Goal: Task Accomplishment & Management: Use online tool/utility

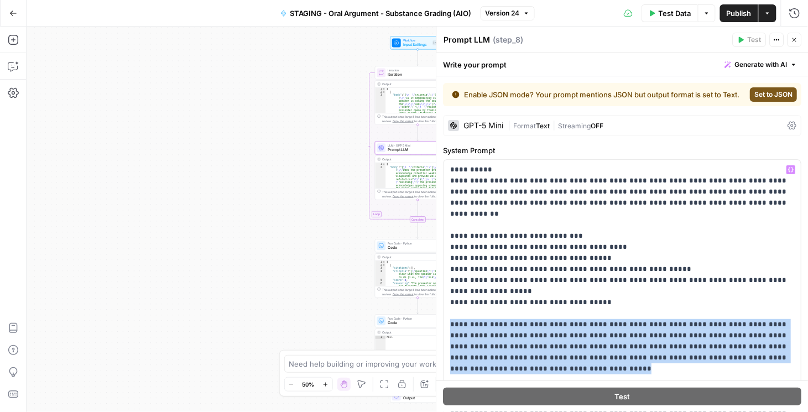
scroll to position [99, 0]
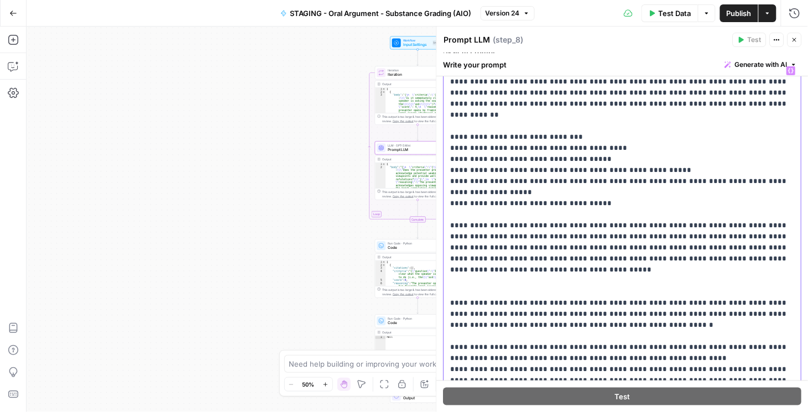
click at [655, 159] on p "**********" at bounding box center [621, 231] width 340 height 332
click at [19, 15] on button "Go Back" at bounding box center [13, 13] width 20 height 20
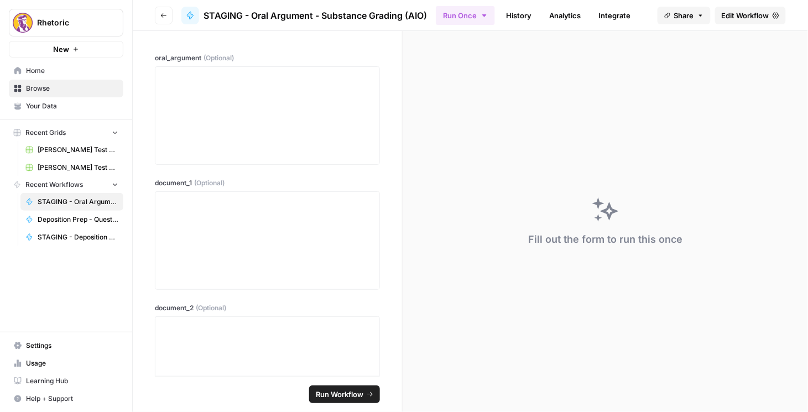
click at [166, 11] on button "Go back" at bounding box center [164, 16] width 18 height 18
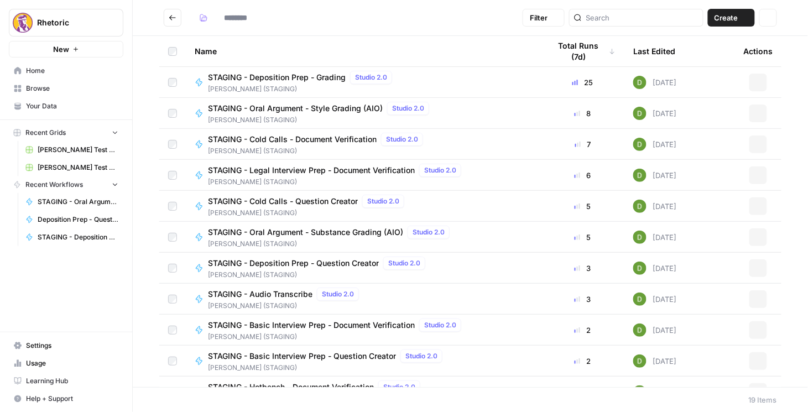
type input "**********"
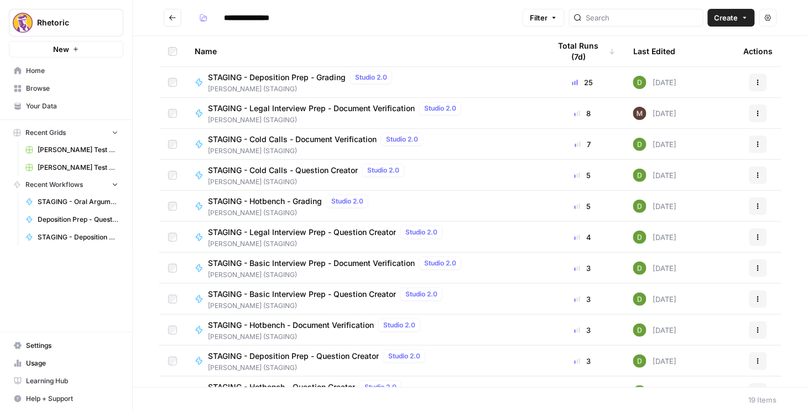
click at [750, 140] on button "Actions" at bounding box center [759, 145] width 18 height 18
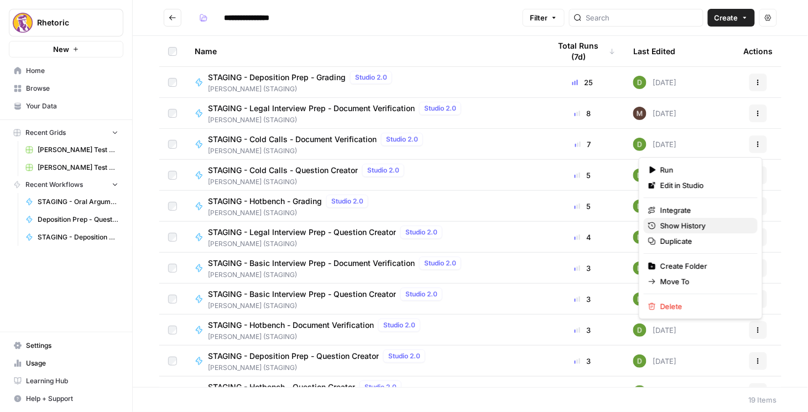
click at [689, 221] on span "Show History" at bounding box center [705, 225] width 89 height 11
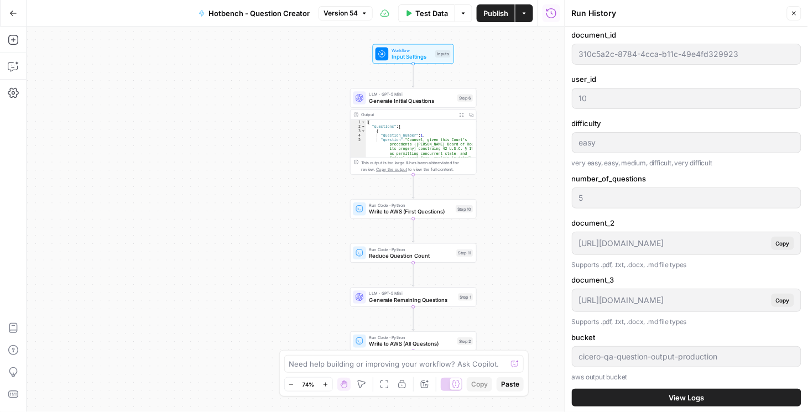
scroll to position [347, 0]
click at [798, 16] on button "Close" at bounding box center [794, 13] width 14 height 14
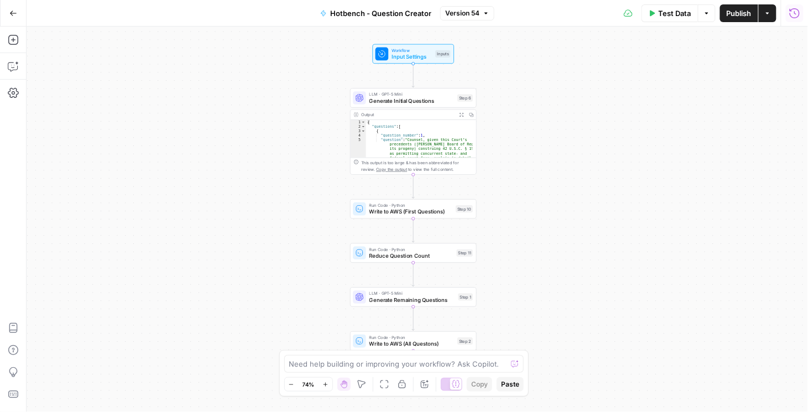
click at [799, 15] on icon "button" at bounding box center [795, 13] width 10 height 10
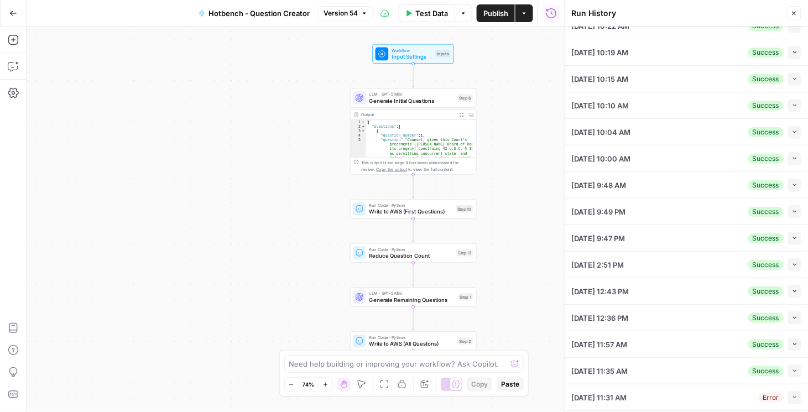
scroll to position [143, 0]
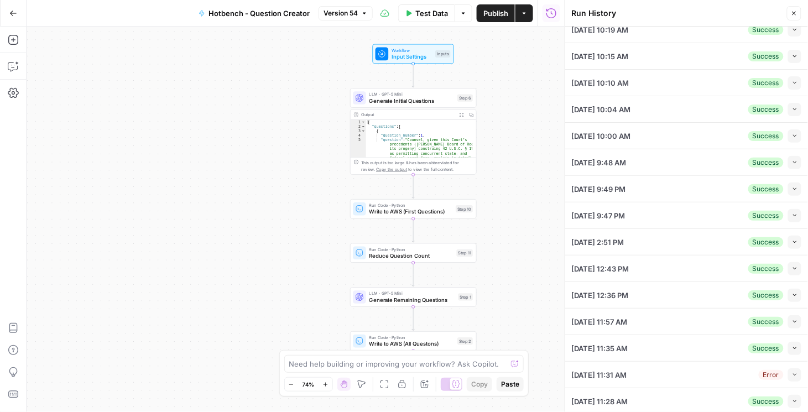
click at [792, 293] on icon "button" at bounding box center [795, 295] width 6 height 6
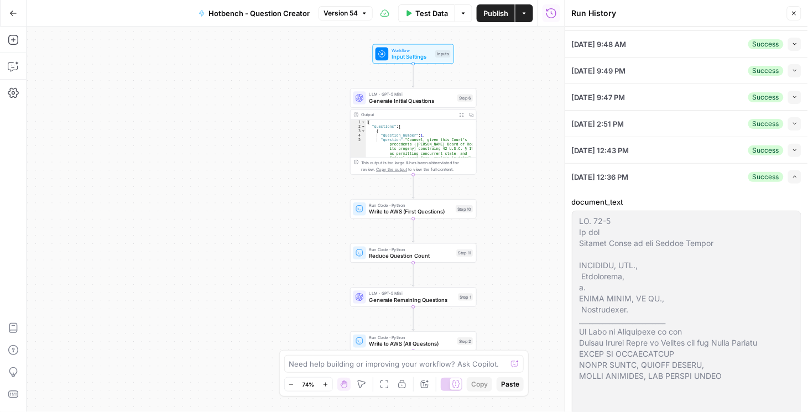
scroll to position [237, 0]
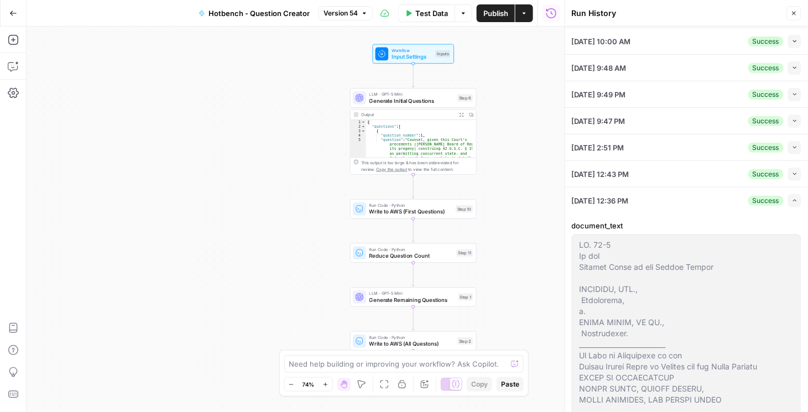
click at [792, 174] on icon "button" at bounding box center [795, 174] width 6 height 6
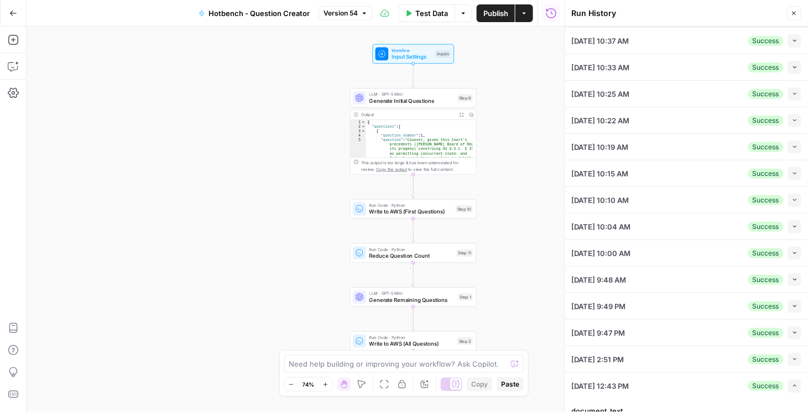
scroll to position [32, 0]
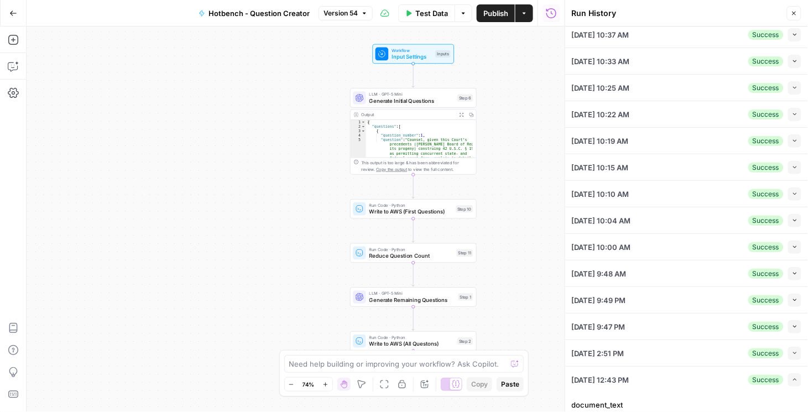
click at [793, 299] on icon "button" at bounding box center [794, 300] width 3 height 2
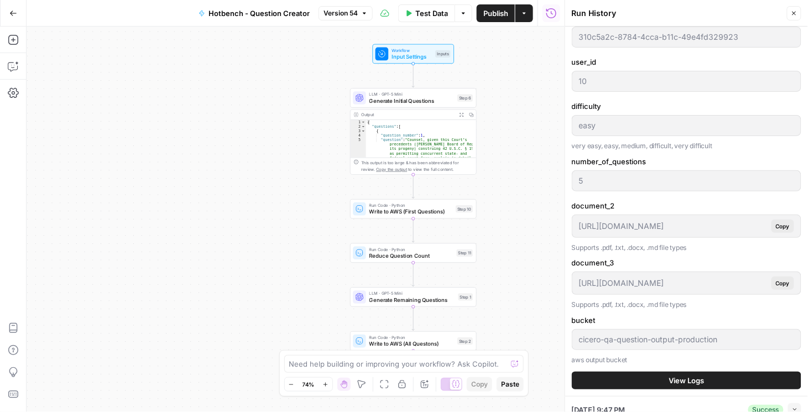
scroll to position [600, 0]
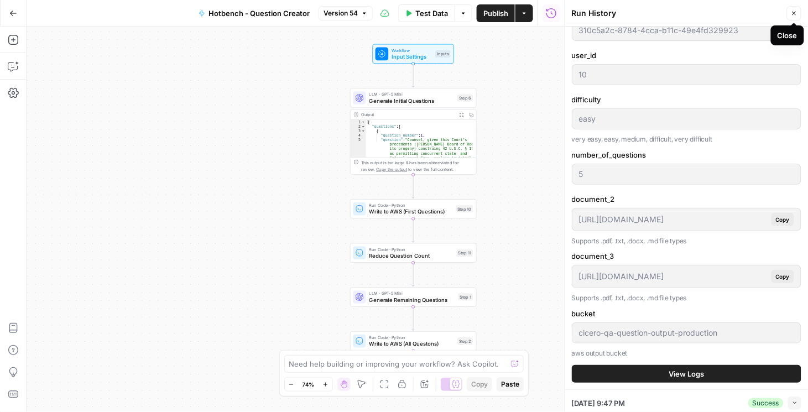
click at [794, 13] on icon "button" at bounding box center [795, 14] width 4 height 4
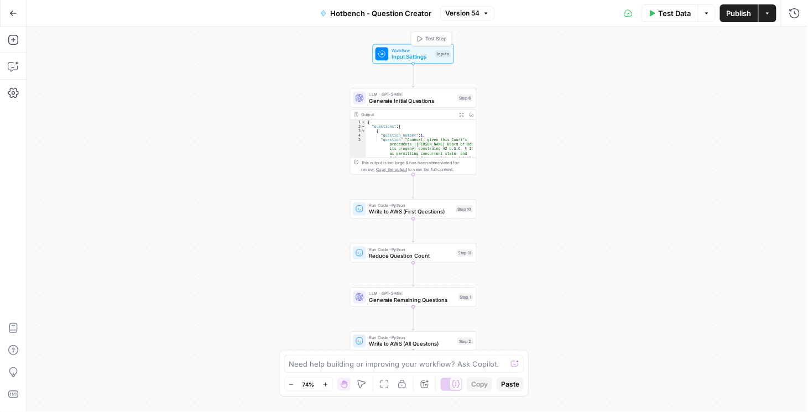
click at [456, 8] on span "Version 54" at bounding box center [462, 13] width 34 height 10
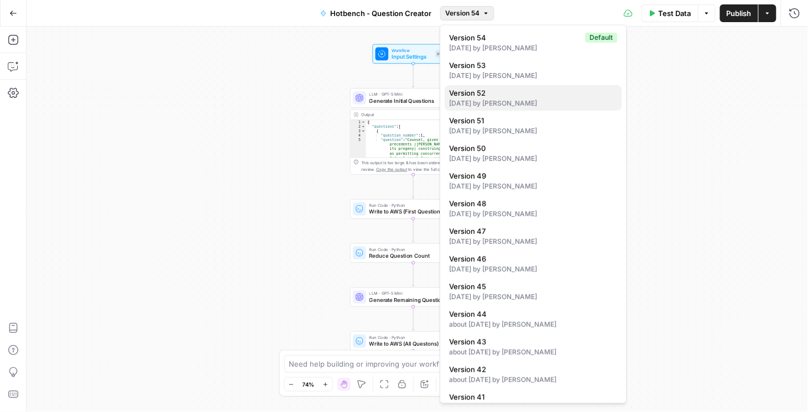
click at [523, 97] on span "Version 52" at bounding box center [531, 92] width 164 height 11
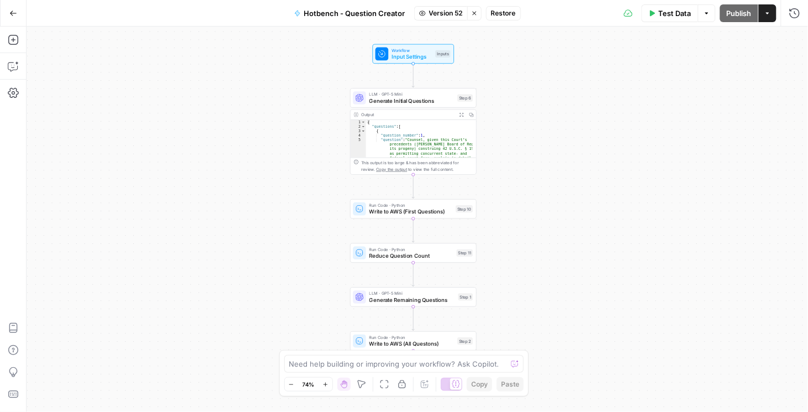
click at [473, 11] on icon "button" at bounding box center [474, 13] width 7 height 7
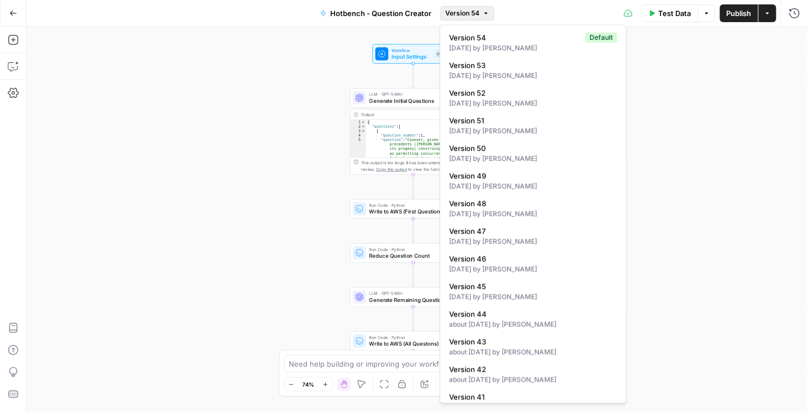
click at [464, 15] on span "Version 54" at bounding box center [462, 13] width 34 height 10
click at [490, 98] on div "28 days ago by Daniel Scarr" at bounding box center [533, 103] width 168 height 10
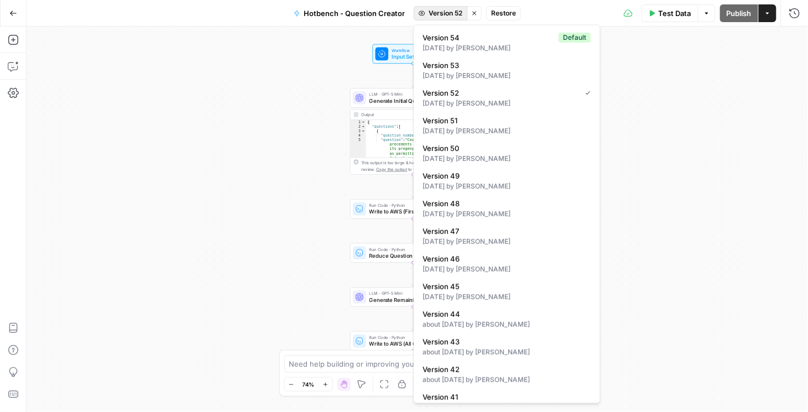
click at [451, 15] on span "Version 52" at bounding box center [446, 13] width 34 height 10
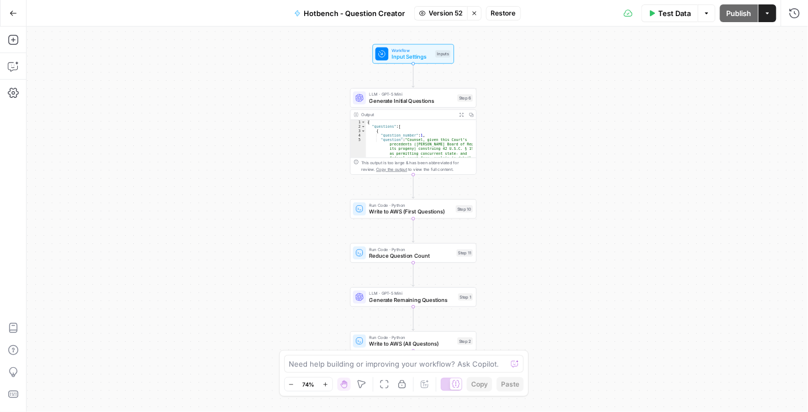
click at [653, 87] on div "Workflow Input Settings Inputs LLM · GPT-5 Mini Generate Initial Questions Step…" at bounding box center [418, 220] width 782 height 386
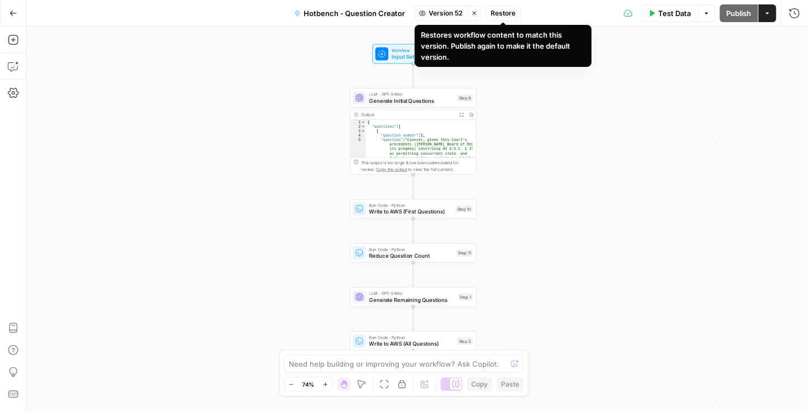
click at [506, 14] on span "Restore" at bounding box center [503, 13] width 25 height 10
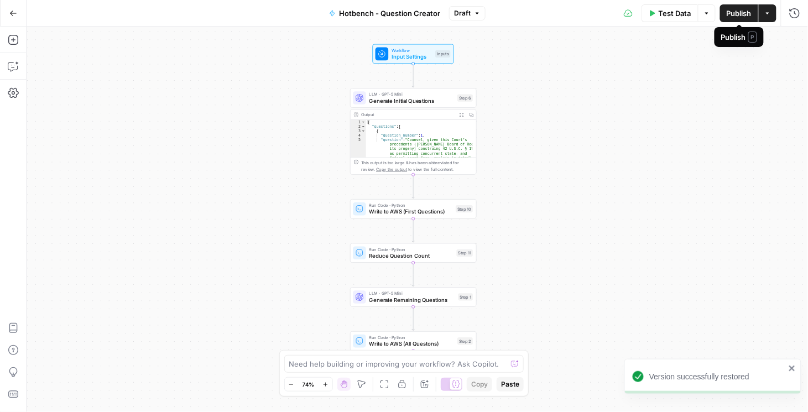
click at [736, 13] on span "Publish" at bounding box center [739, 13] width 25 height 11
click at [17, 17] on button "Go Back" at bounding box center [13, 13] width 20 height 20
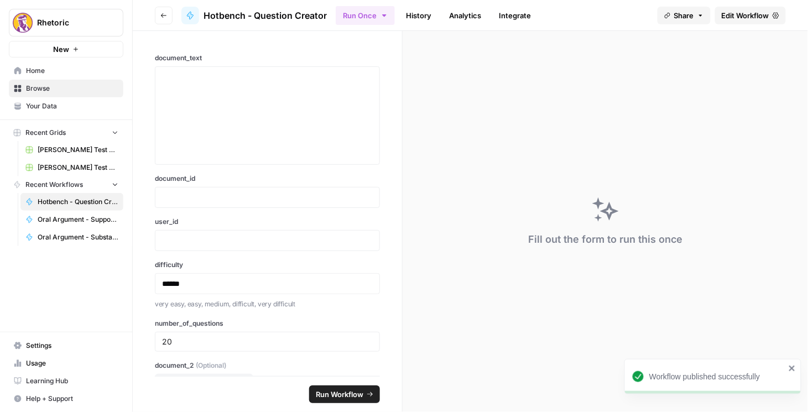
click at [162, 16] on div "Close sidebar" at bounding box center [175, 22] width 60 height 20
click at [160, 15] on button "Go back" at bounding box center [164, 16] width 18 height 18
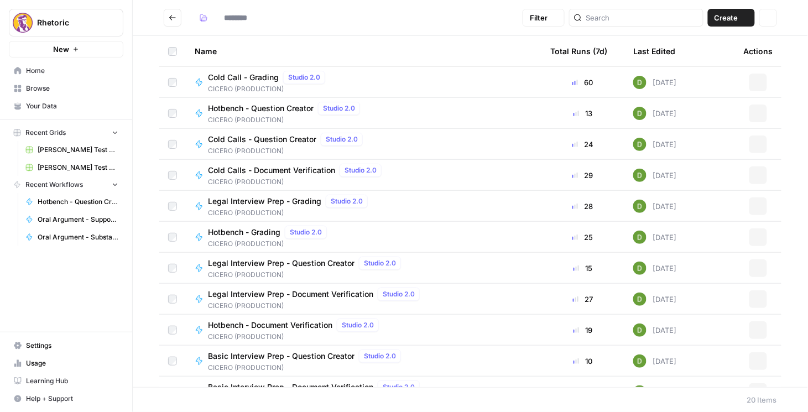
type input "**********"
click at [755, 108] on button "Actions" at bounding box center [759, 114] width 18 height 18
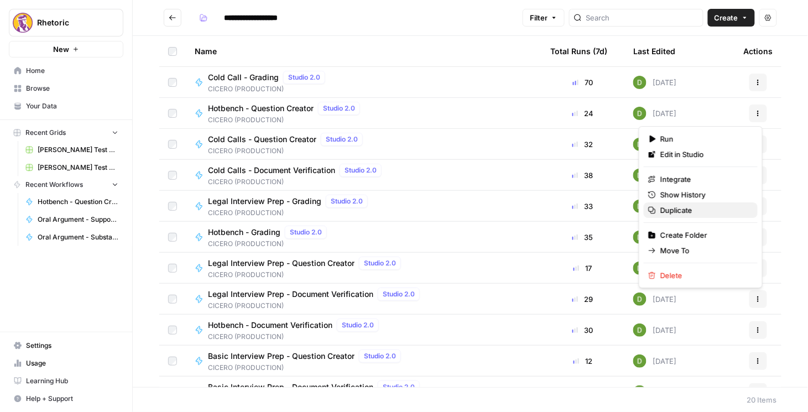
click at [671, 207] on span "Duplicate" at bounding box center [705, 210] width 89 height 11
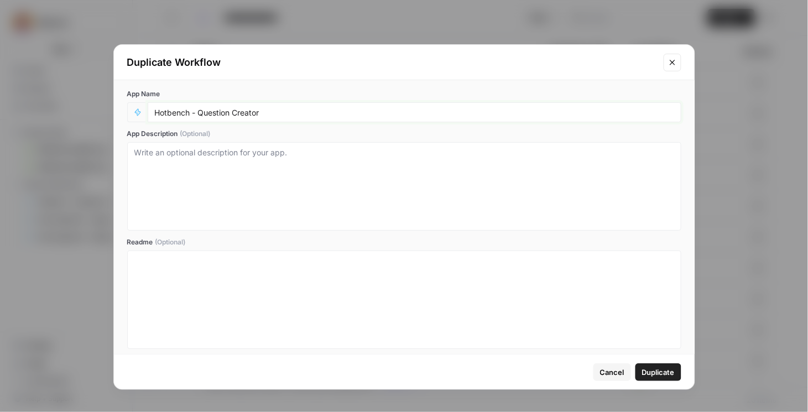
click at [156, 111] on input "Hotbench - Question Creator" at bounding box center [415, 112] width 520 height 10
type input "Cicerov1-Hotbench - Question Creator"
click at [662, 378] on button "Duplicate" at bounding box center [659, 372] width 46 height 18
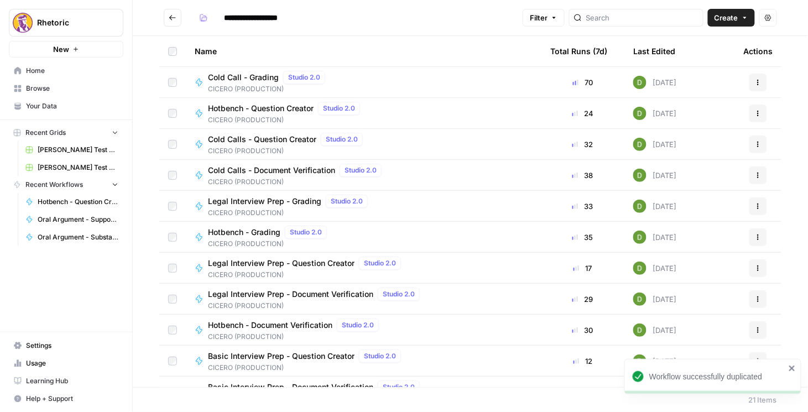
click at [275, 105] on span "Hotbench - Question Creator" at bounding box center [261, 108] width 106 height 11
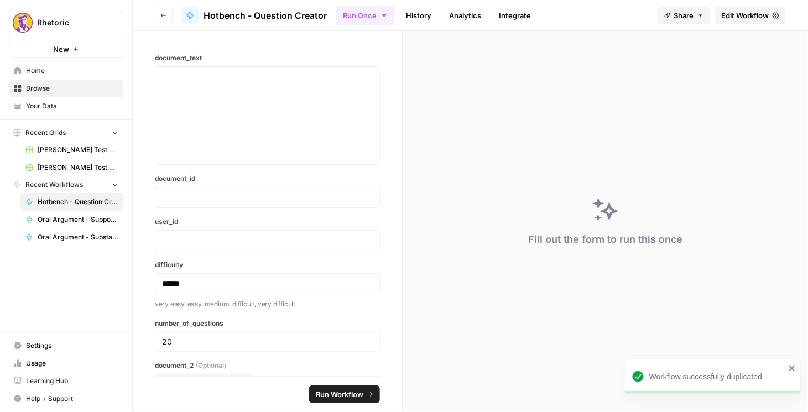
click at [750, 15] on span "Edit Workflow" at bounding box center [746, 15] width 48 height 11
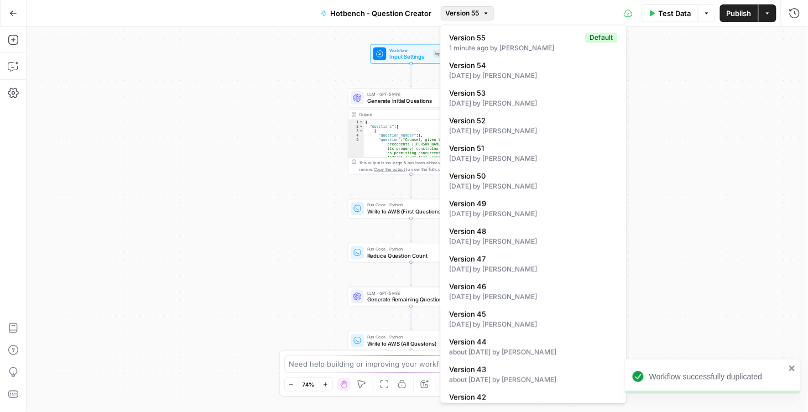
click at [479, 17] on span "Version 55" at bounding box center [463, 13] width 34 height 10
click at [483, 66] on span "Version 54" at bounding box center [532, 65] width 164 height 11
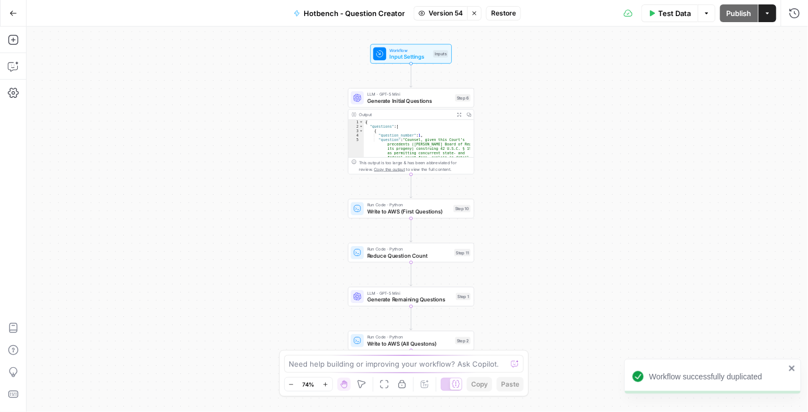
click at [518, 12] on button "Restore" at bounding box center [503, 13] width 35 height 14
click at [737, 16] on span "Publish" at bounding box center [739, 13] width 25 height 11
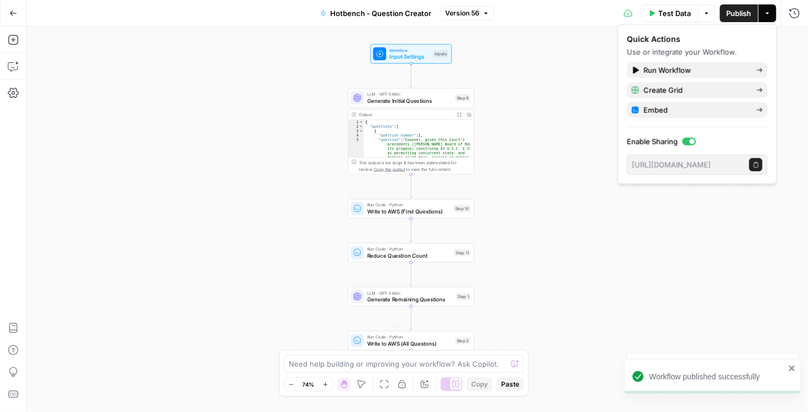
click at [259, 234] on div "Workflow Input Settings Inputs LLM · GPT-5 Mini Generate Initial Questions Step…" at bounding box center [418, 220] width 782 height 386
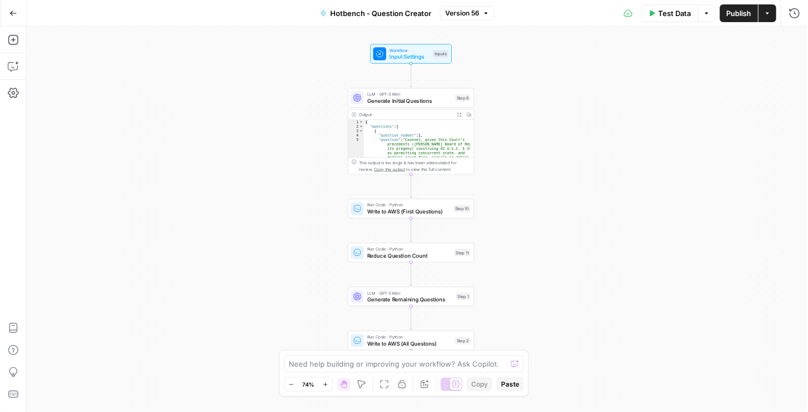
click at [17, 9] on button "Go Back" at bounding box center [13, 13] width 20 height 20
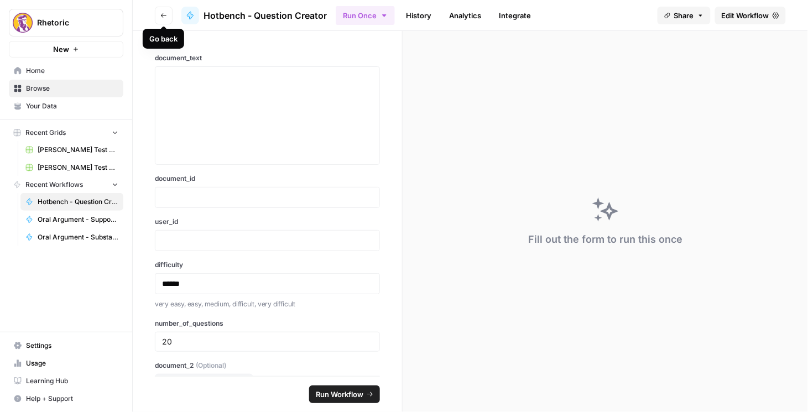
click at [163, 17] on icon "button" at bounding box center [163, 15] width 7 height 7
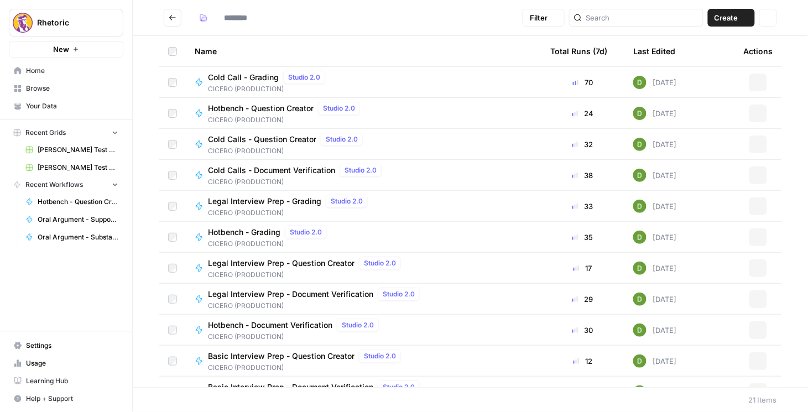
type input "**********"
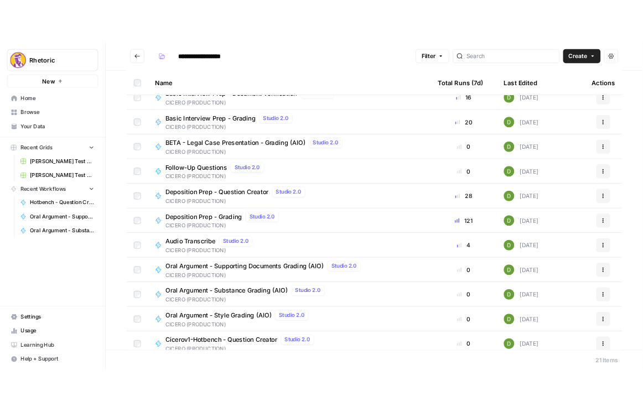
scroll to position [330, 0]
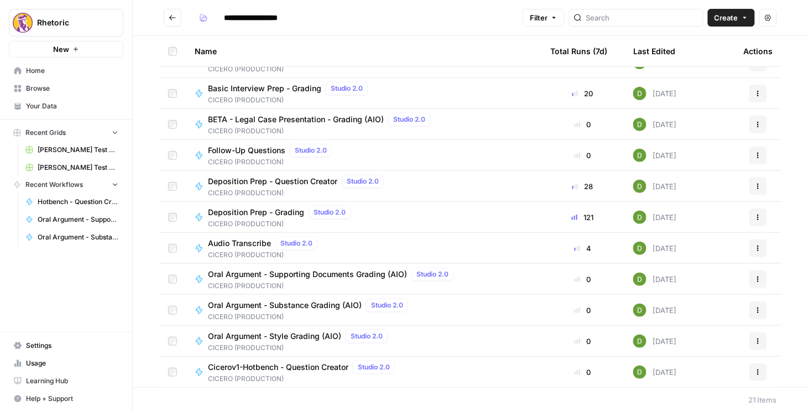
click at [281, 364] on span "Cicerov1-Hotbench - Question Creator" at bounding box center [278, 367] width 141 height 11
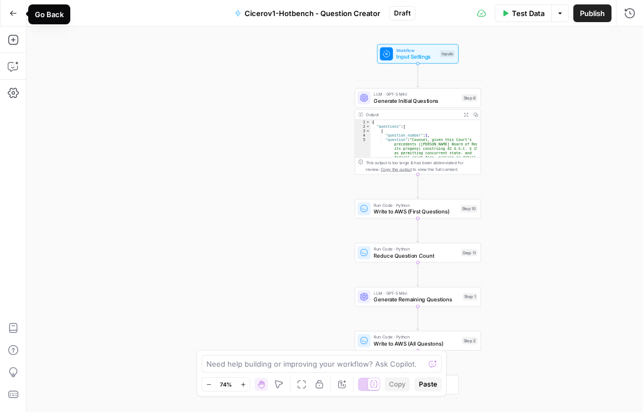
click at [12, 14] on icon "button" at bounding box center [13, 13] width 7 height 5
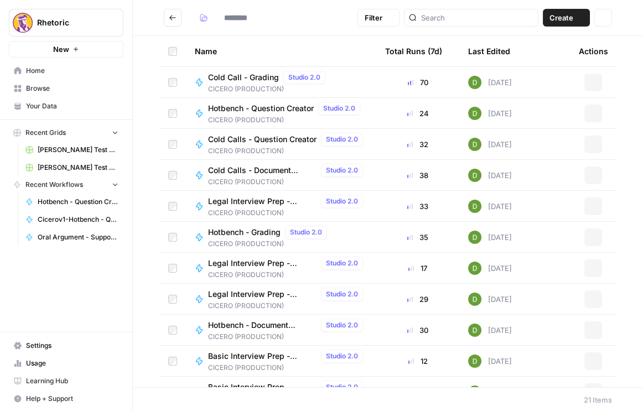
type input "**********"
click at [318, 55] on div "Name" at bounding box center [281, 51] width 173 height 30
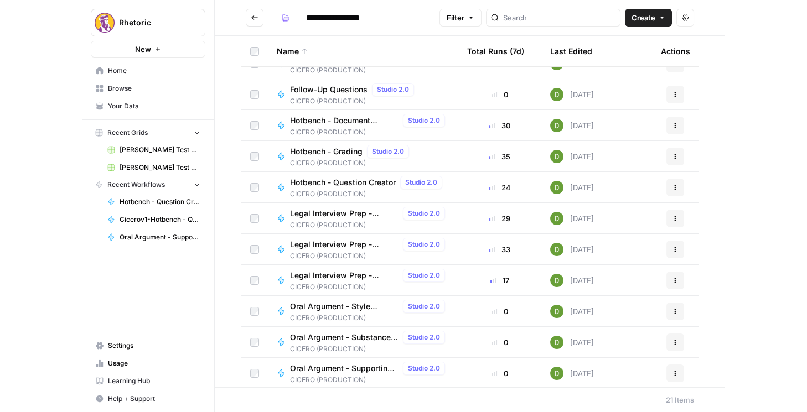
scroll to position [330, 0]
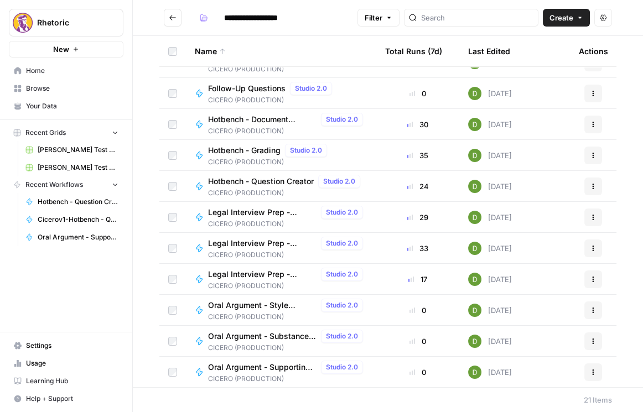
click at [271, 182] on span "Hotbench - Question Creator" at bounding box center [261, 181] width 106 height 11
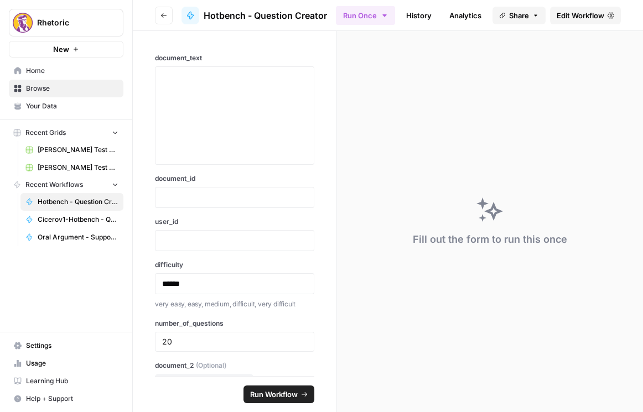
click at [593, 18] on span "Edit Workflow" at bounding box center [581, 15] width 48 height 11
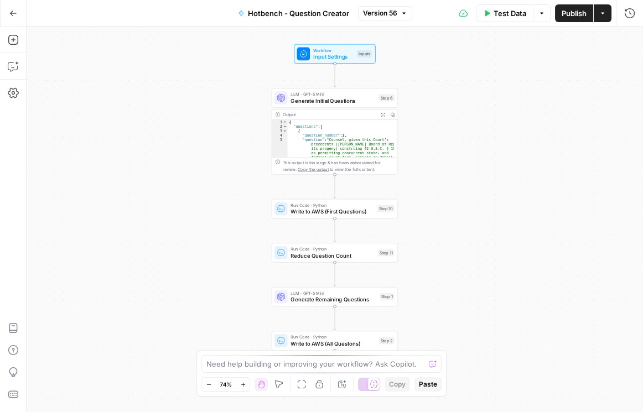
click at [388, 15] on span "Version 56" at bounding box center [380, 13] width 34 height 10
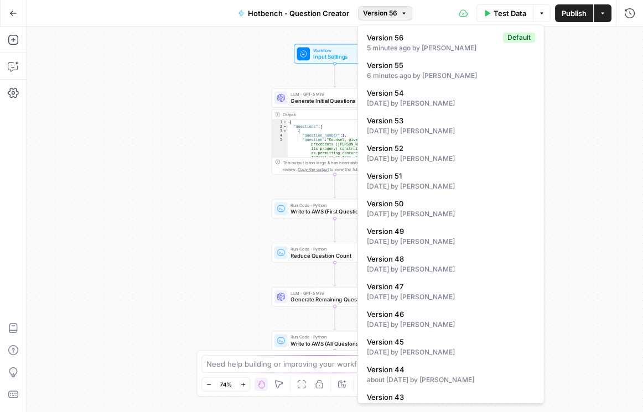
click at [388, 15] on span "Version 56" at bounding box center [380, 13] width 34 height 10
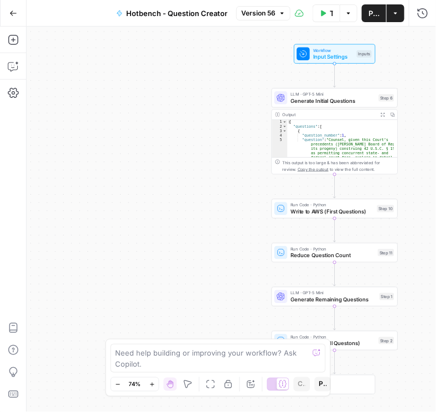
click at [303, 326] on div "Workflow Input Settings Inputs LLM · GPT-5 Mini Generate Initial Questions Step…" at bounding box center [231, 220] width 409 height 386
click at [397, 325] on div "Workflow Input Settings Inputs LLM · GPT-5 Mini Generate Initial Questions Step…" at bounding box center [231, 220] width 409 height 386
click at [264, 9] on span "Version 56" at bounding box center [258, 13] width 34 height 10
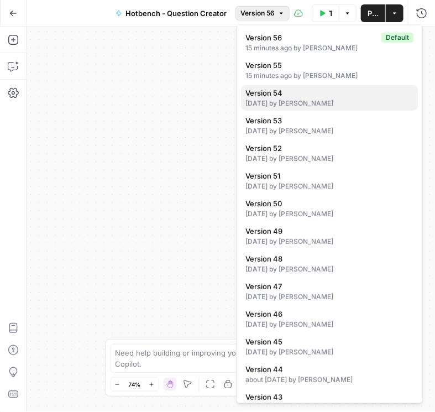
click at [319, 104] on div "2 days ago by Daniel Scarr" at bounding box center [330, 103] width 168 height 10
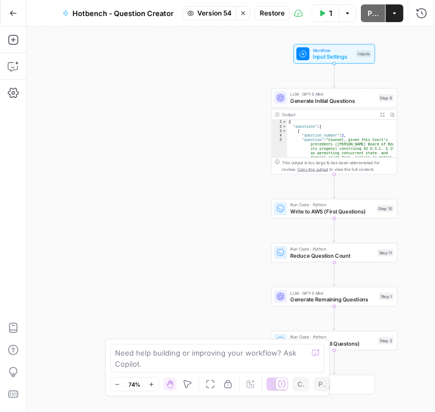
click at [271, 14] on span "Restore" at bounding box center [272, 13] width 25 height 10
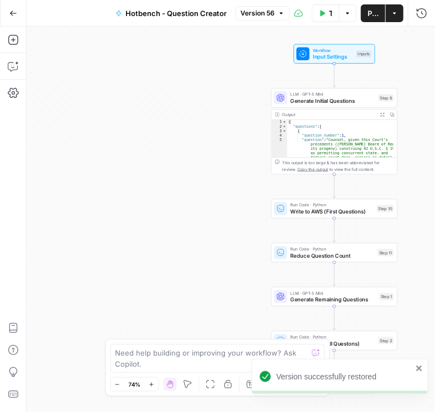
click at [380, 13] on button "Publish" at bounding box center [373, 13] width 24 height 18
click at [276, 16] on button "Version 57" at bounding box center [263, 13] width 54 height 14
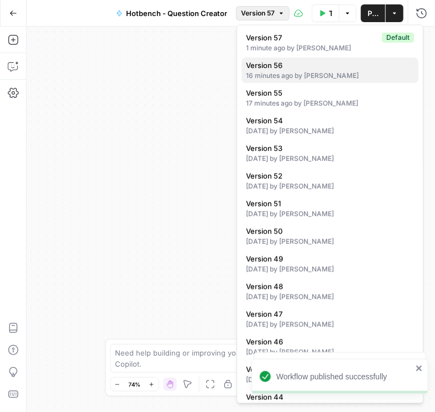
click at [286, 76] on div "16 minutes ago by Daniel Scarr" at bounding box center [330, 76] width 168 height 10
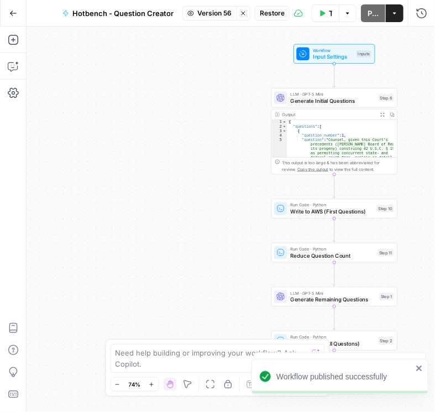
click at [281, 14] on span "Restore" at bounding box center [272, 13] width 25 height 10
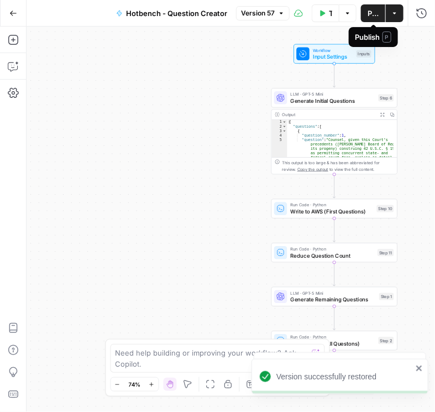
click at [367, 18] on button "Publish" at bounding box center [373, 13] width 24 height 18
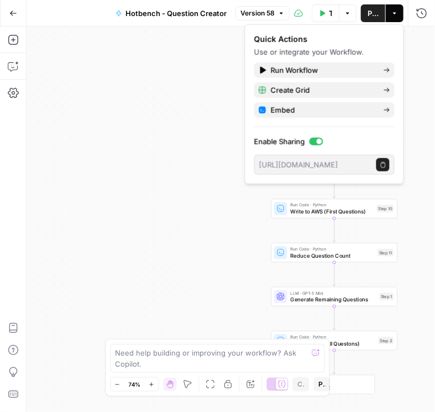
click at [199, 87] on div "Workflow Input Settings Inputs LLM · GPT-5 Mini Generate Initial Questions Step…" at bounding box center [231, 220] width 409 height 386
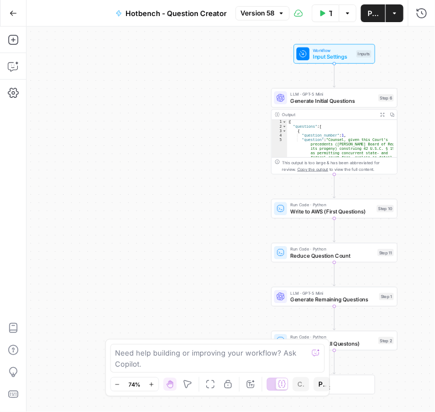
click at [255, 11] on span "Version 58" at bounding box center [258, 13] width 34 height 10
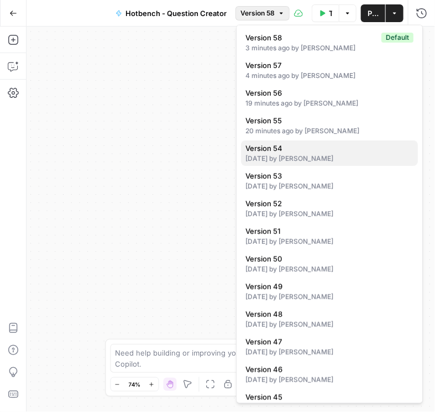
click at [289, 156] on div "2 days ago by Daniel Scarr" at bounding box center [330, 159] width 168 height 10
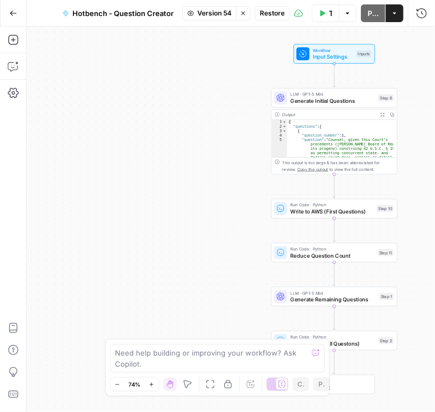
click at [268, 12] on span "Restore" at bounding box center [272, 13] width 25 height 10
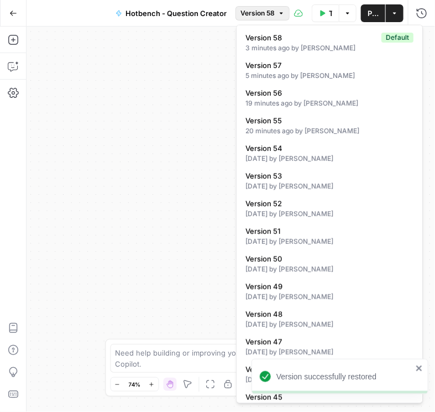
click at [272, 17] on span "Version 58" at bounding box center [258, 13] width 34 height 10
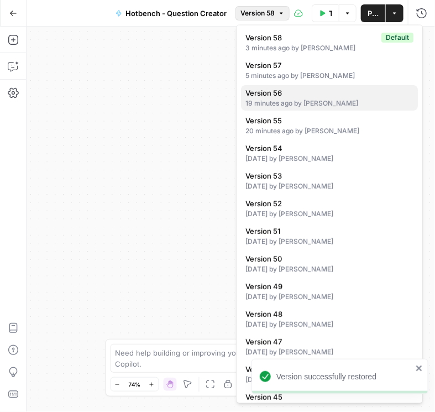
click at [290, 91] on span "Version 56" at bounding box center [328, 92] width 164 height 11
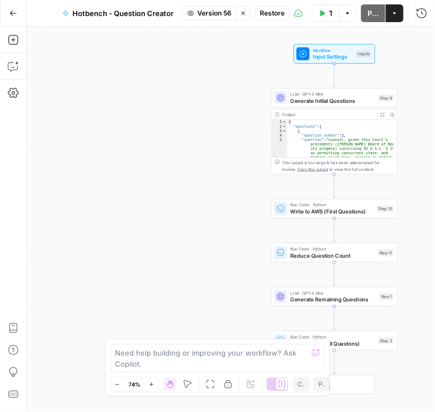
click at [280, 13] on span "Restore" at bounding box center [272, 13] width 25 height 10
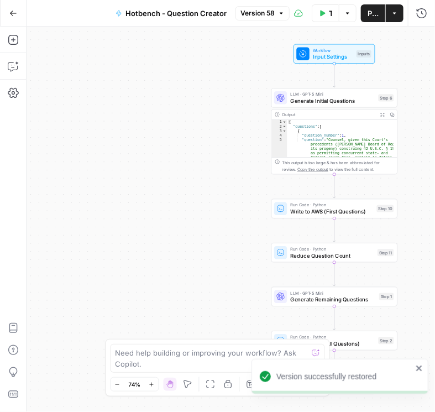
click at [370, 12] on span "Publish" at bounding box center [373, 13] width 11 height 11
click at [16, 15] on icon "button" at bounding box center [13, 13] width 8 height 8
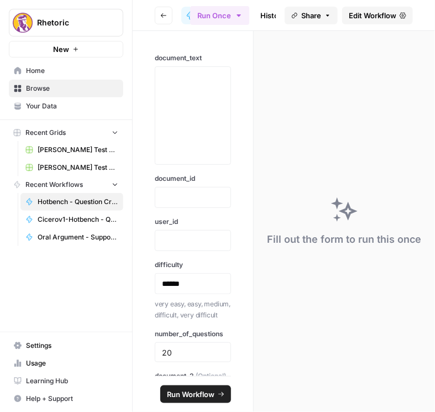
click at [158, 18] on button "Go back" at bounding box center [164, 16] width 18 height 18
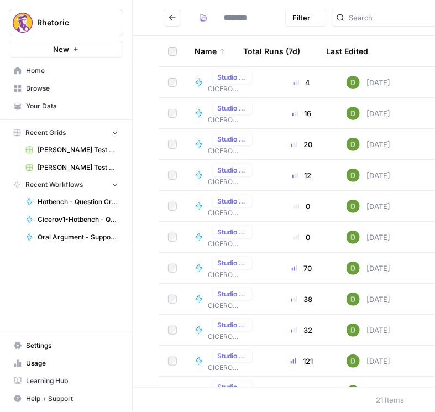
type input "**********"
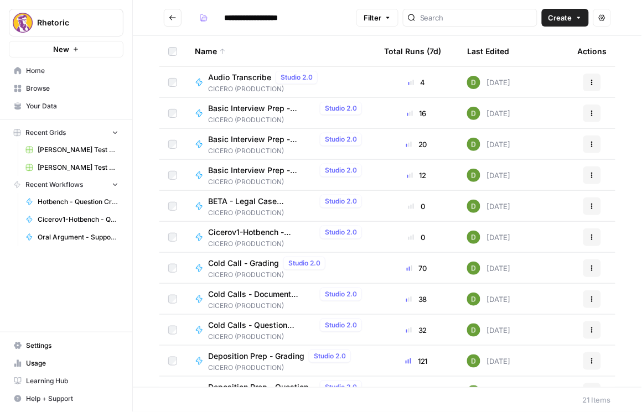
click at [257, 323] on span "Cold Calls - Question Creator" at bounding box center [261, 325] width 107 height 11
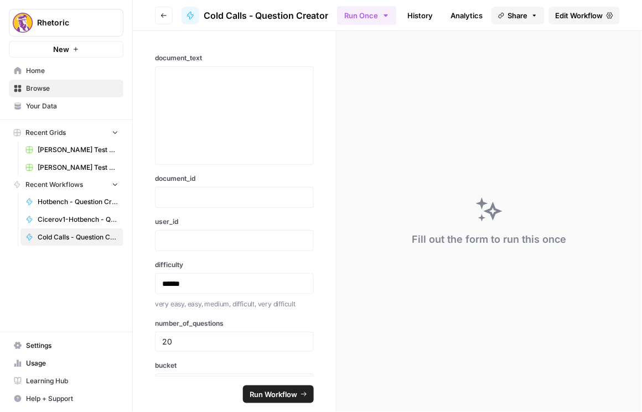
click at [589, 14] on span "Edit Workflow" at bounding box center [579, 15] width 48 height 11
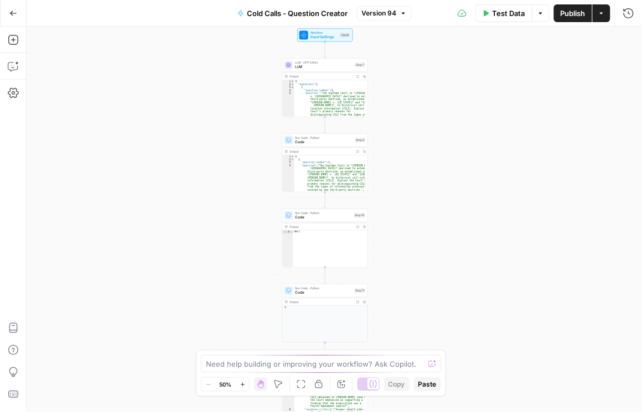
drag, startPoint x: 460, startPoint y: 157, endPoint x: 450, endPoint y: 214, distance: 57.3
click at [450, 214] on div "Workflow Input Settings Inputs LLM · GPT-5 Mini LLM Step 7 Output Expand Output…" at bounding box center [334, 220] width 615 height 386
click at [388, 16] on span "Version 94" at bounding box center [379, 13] width 35 height 10
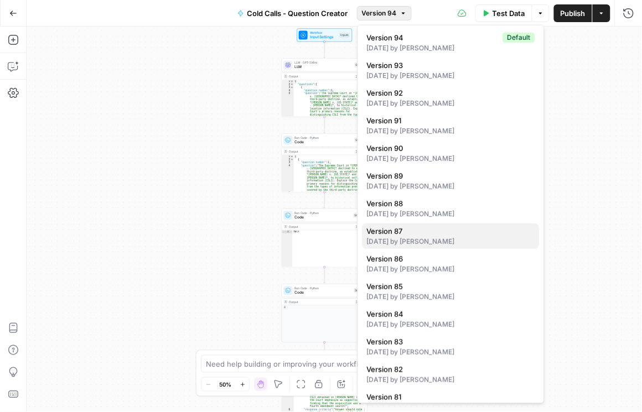
click at [419, 237] on div "28 days ago by Daniel Scarr" at bounding box center [451, 242] width 168 height 10
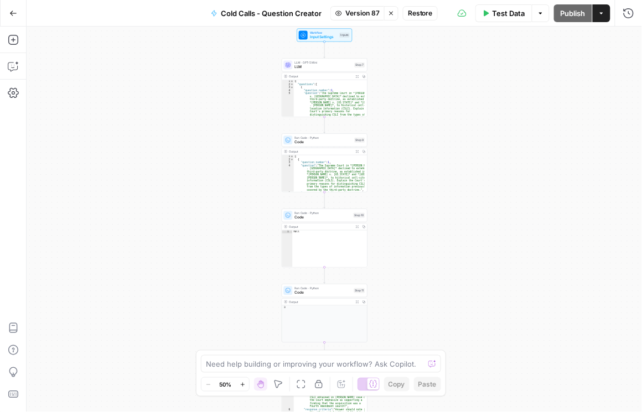
click at [417, 15] on span "Restore" at bounding box center [420, 13] width 25 height 10
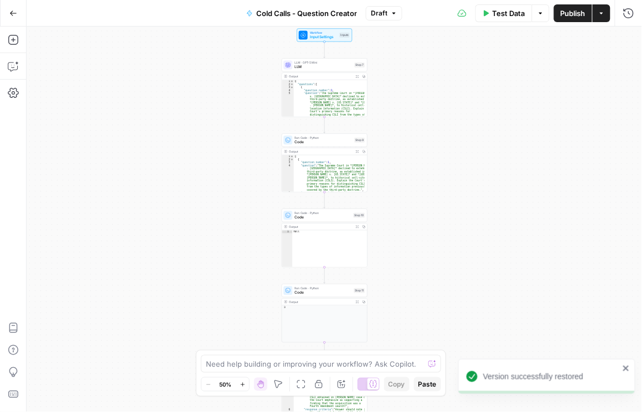
click at [565, 12] on span "Publish" at bounding box center [572, 13] width 25 height 11
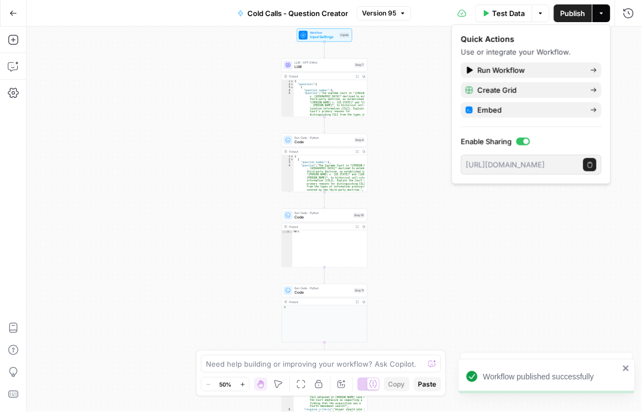
click at [378, 10] on span "Version 95" at bounding box center [379, 13] width 34 height 10
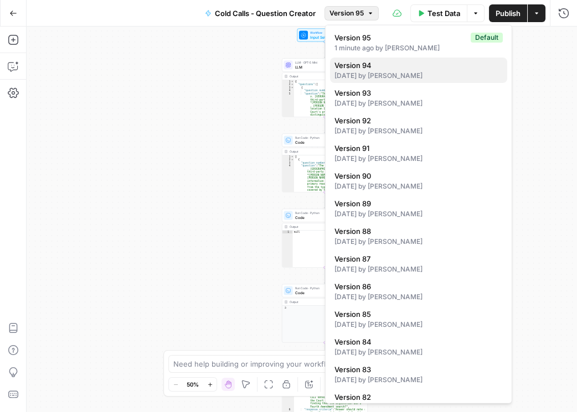
click at [371, 66] on span "Version 94" at bounding box center [416, 65] width 164 height 11
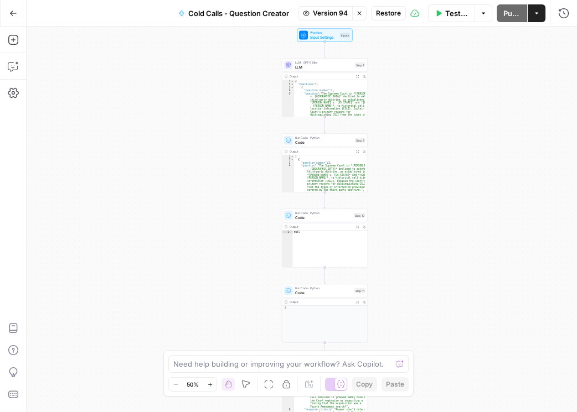
click at [392, 10] on span "Restore" at bounding box center [388, 13] width 25 height 10
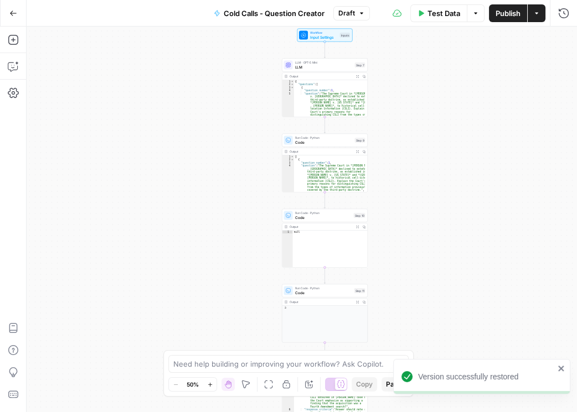
click at [511, 13] on span "Publish" at bounding box center [507, 13] width 25 height 11
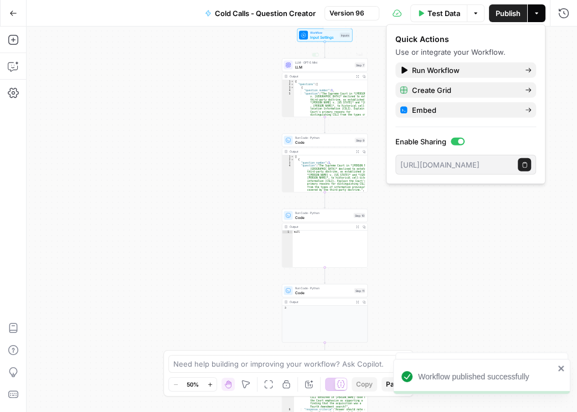
click at [356, 13] on span "Version 96" at bounding box center [346, 13] width 35 height 10
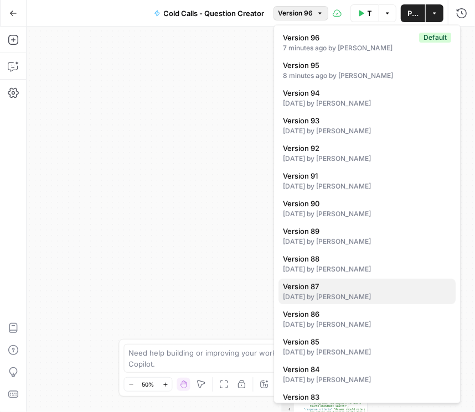
click at [342, 292] on div "28 days ago by Daniel Scarr" at bounding box center [367, 297] width 168 height 10
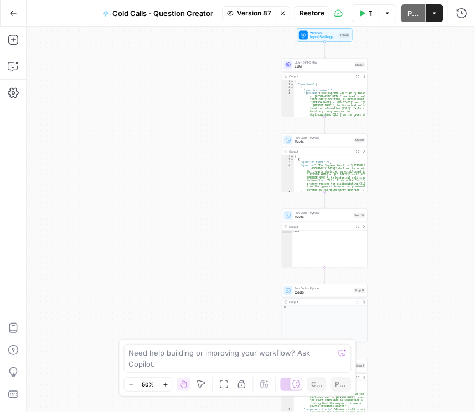
click at [316, 12] on span "Restore" at bounding box center [311, 13] width 25 height 10
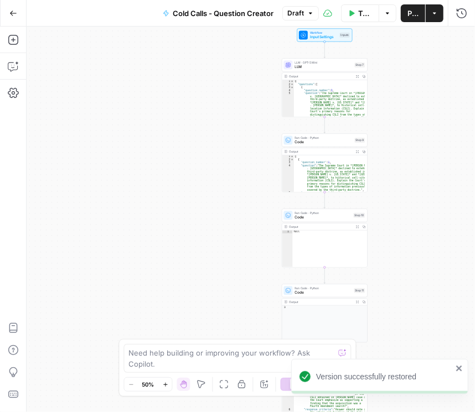
click at [411, 17] on span "Publish" at bounding box center [412, 13] width 11 height 11
click at [297, 15] on span "Version 97" at bounding box center [295, 13] width 34 height 10
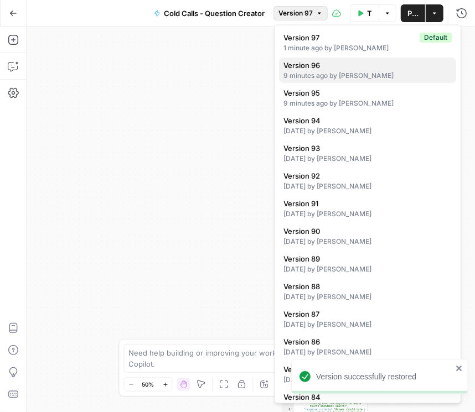
click at [335, 67] on span "Version 96" at bounding box center [365, 65] width 164 height 11
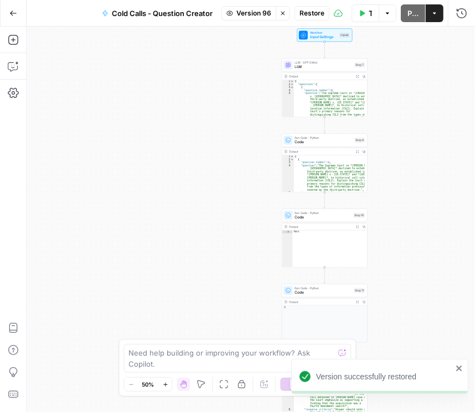
click at [304, 13] on span "Restore" at bounding box center [311, 13] width 25 height 10
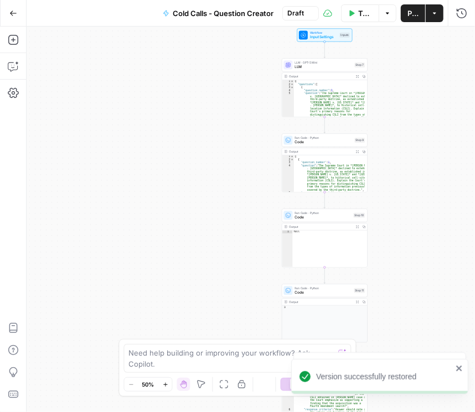
click at [411, 11] on span "Publish" at bounding box center [412, 13] width 11 height 11
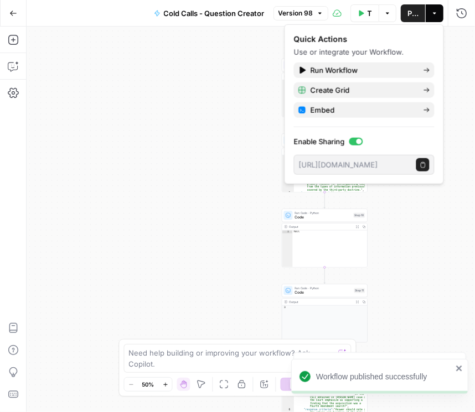
click at [451, 175] on div "Workflow Input Settings Inputs LLM · GPT-5 Mini LLM Step 7 Output Expand Output…" at bounding box center [251, 220] width 448 height 386
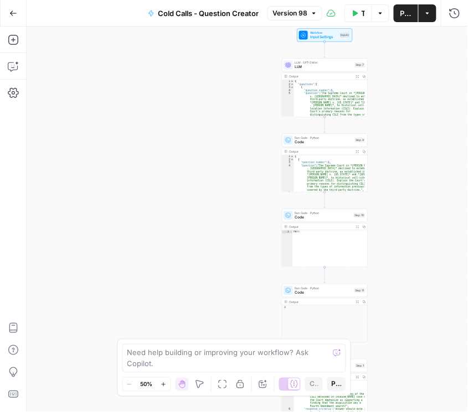
click at [40, 14] on div "Go Back Cold Calls - Question Creator Version 98 Test Data Options Publish Acti…" at bounding box center [234, 13] width 468 height 26
click at [14, 12] on icon "button" at bounding box center [13, 13] width 8 height 8
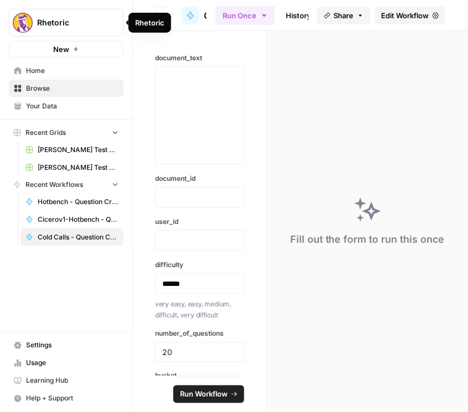
click at [164, 20] on div "Rhetoric" at bounding box center [149, 23] width 43 height 20
click at [169, 15] on button "Go back" at bounding box center [164, 16] width 18 height 18
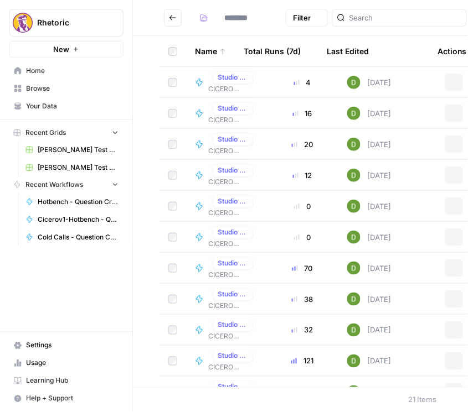
type input "**********"
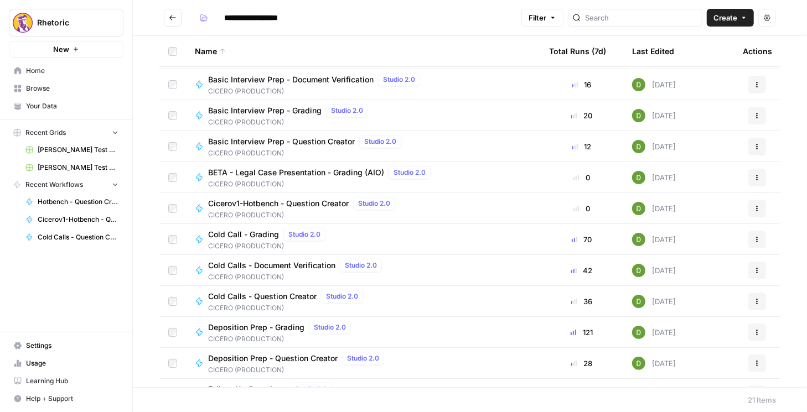
scroll to position [32, 0]
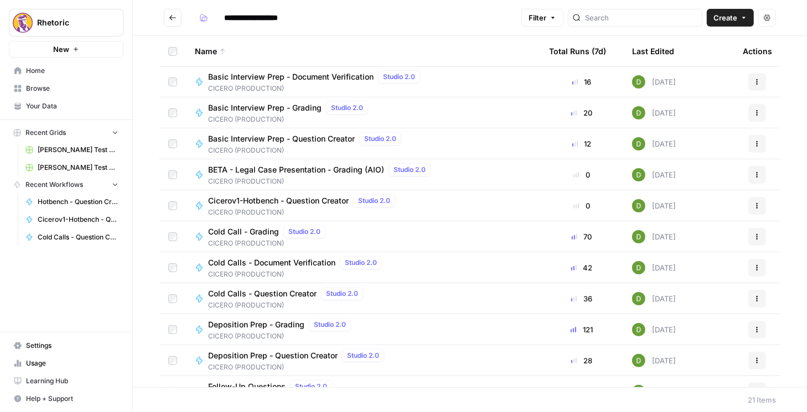
click at [289, 262] on span "Cold Calls - Document Verification" at bounding box center [271, 262] width 127 height 11
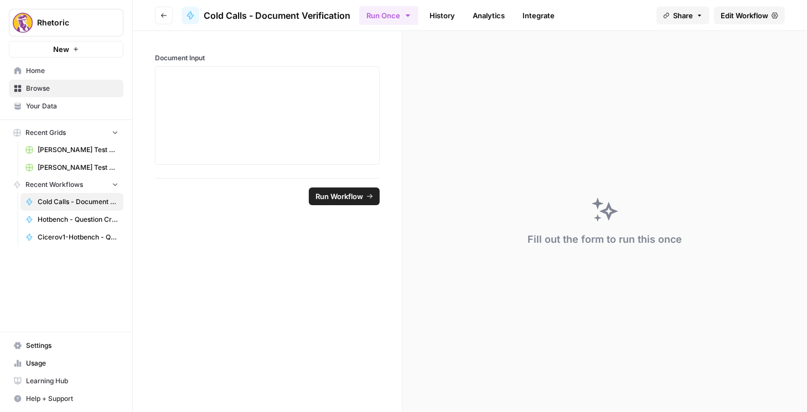
click at [735, 4] on header "Go back Cold Calls - Document Verification Run Once History Analytics Integrate…" at bounding box center [470, 15] width 674 height 31
click at [736, 11] on span "Edit Workflow" at bounding box center [744, 15] width 48 height 11
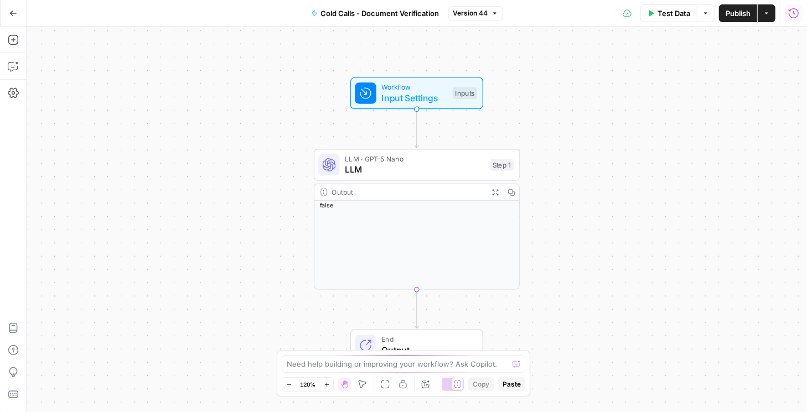
click at [792, 17] on icon "button" at bounding box center [793, 13] width 10 height 10
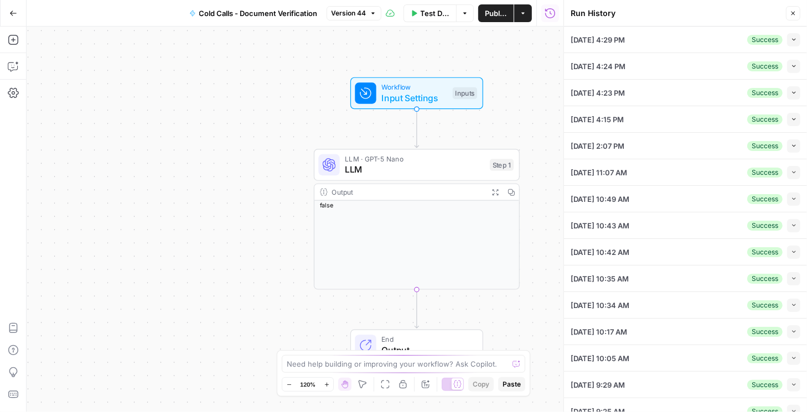
click at [791, 39] on icon "button" at bounding box center [794, 40] width 6 height 6
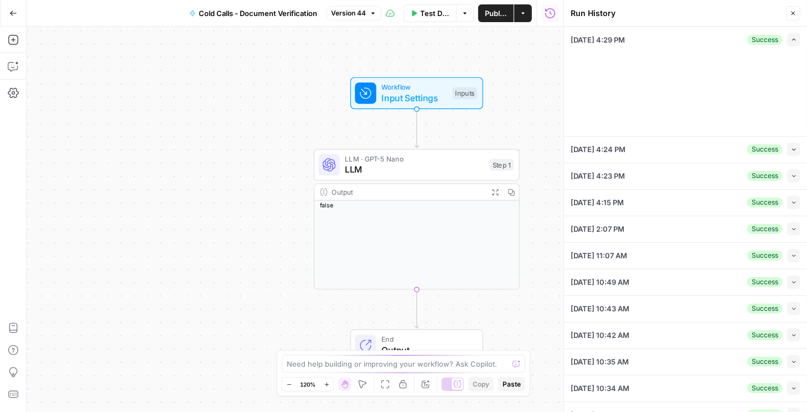
click at [791, 42] on icon "button" at bounding box center [794, 40] width 6 height 6
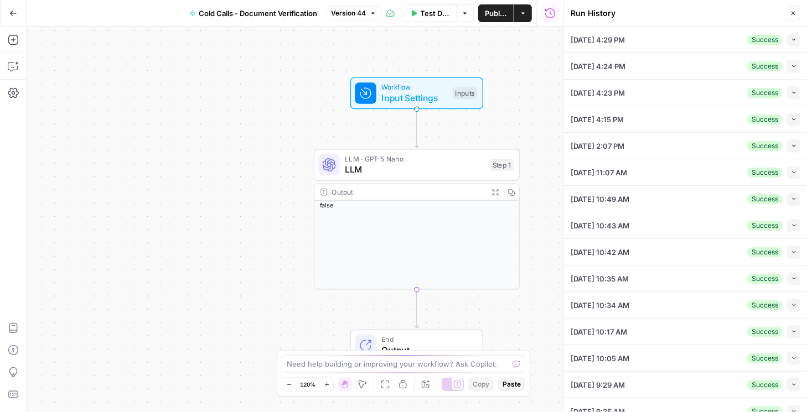
click at [790, 42] on icon "button" at bounding box center [793, 39] width 6 height 6
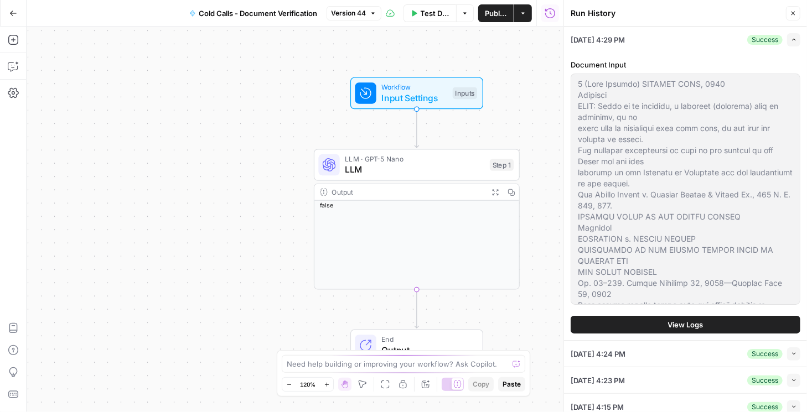
click at [662, 323] on button "View Logs" at bounding box center [685, 325] width 230 height 18
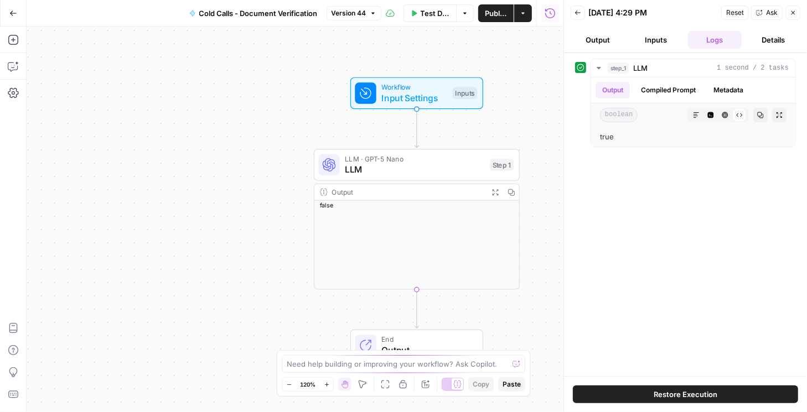
click at [603, 38] on button "Output" at bounding box center [597, 40] width 54 height 18
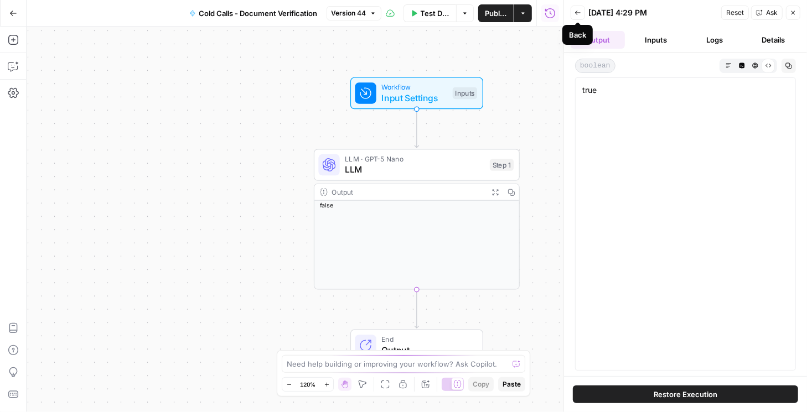
click at [575, 12] on icon "button" at bounding box center [578, 13] width 6 height 4
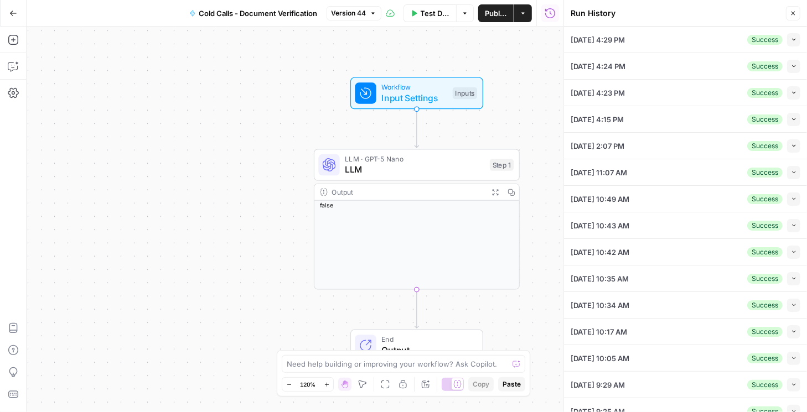
click at [9, 14] on icon "button" at bounding box center [13, 13] width 8 height 8
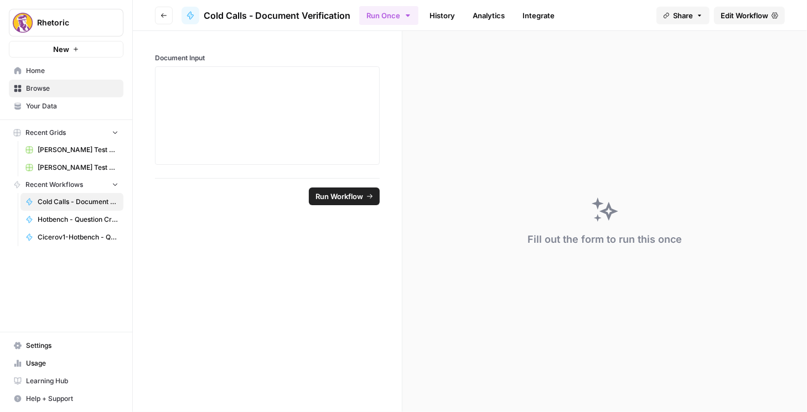
click at [170, 16] on button "Go back" at bounding box center [164, 16] width 18 height 18
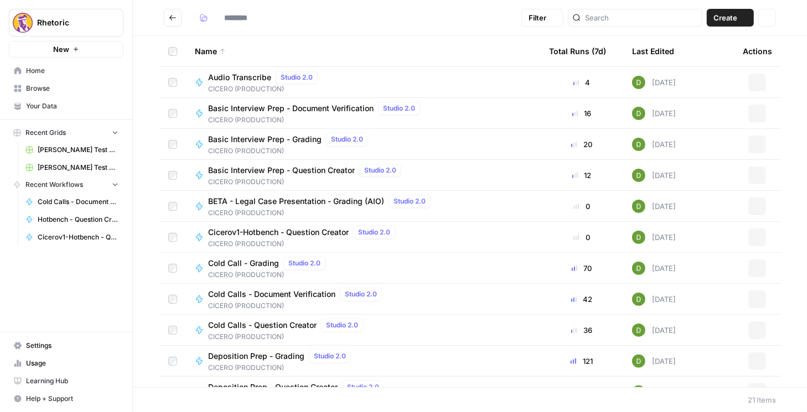
type input "**********"
click at [262, 264] on span "Cold Call - Grading" at bounding box center [243, 263] width 71 height 11
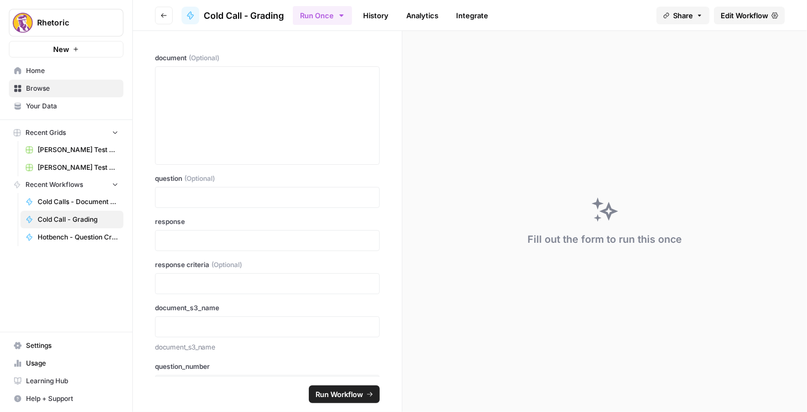
click at [748, 12] on span "Edit Workflow" at bounding box center [744, 15] width 48 height 11
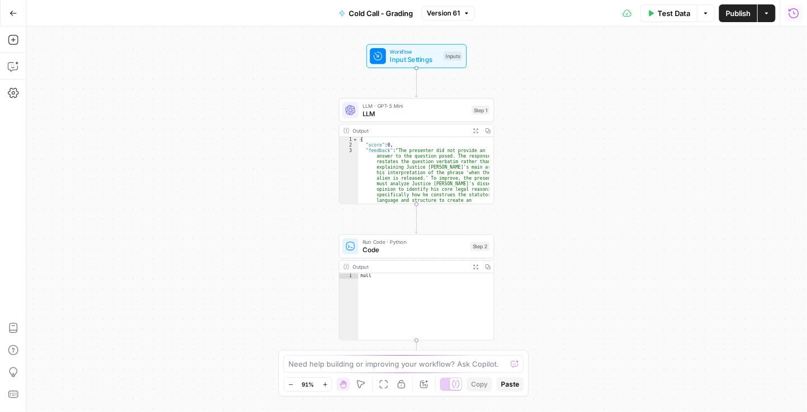
click at [791, 13] on icon "button" at bounding box center [793, 13] width 11 height 11
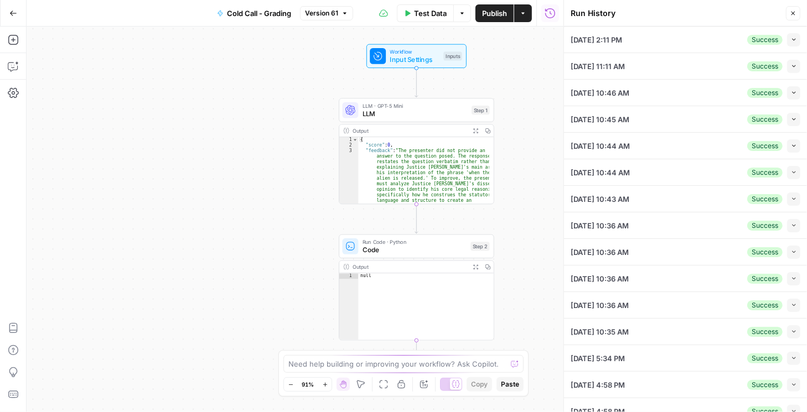
click at [6, 11] on button "Go Back" at bounding box center [13, 13] width 20 height 20
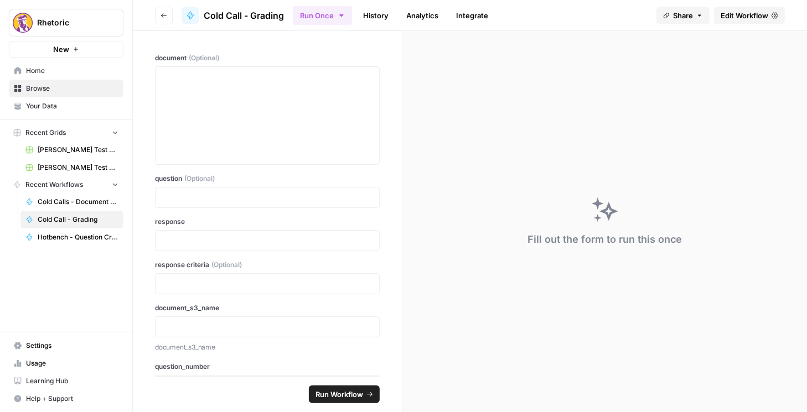
click at [158, 16] on button "Go back" at bounding box center [164, 16] width 18 height 18
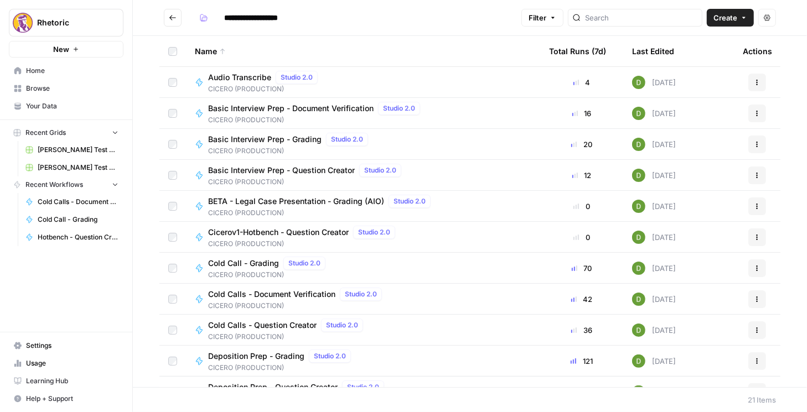
click at [287, 328] on span "Cold Calls - Question Creator" at bounding box center [262, 325] width 108 height 11
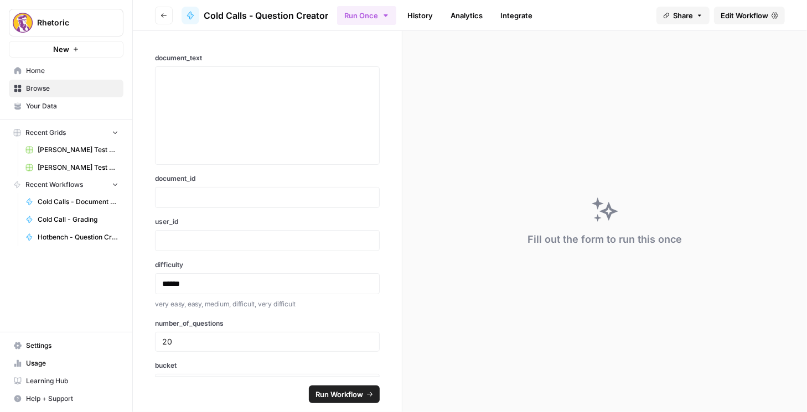
click at [734, 20] on span "Edit Workflow" at bounding box center [744, 15] width 48 height 11
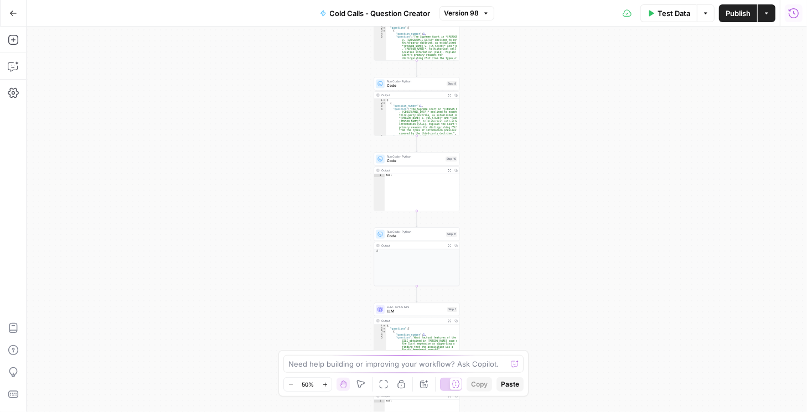
click at [788, 16] on icon "button" at bounding box center [793, 13] width 11 height 11
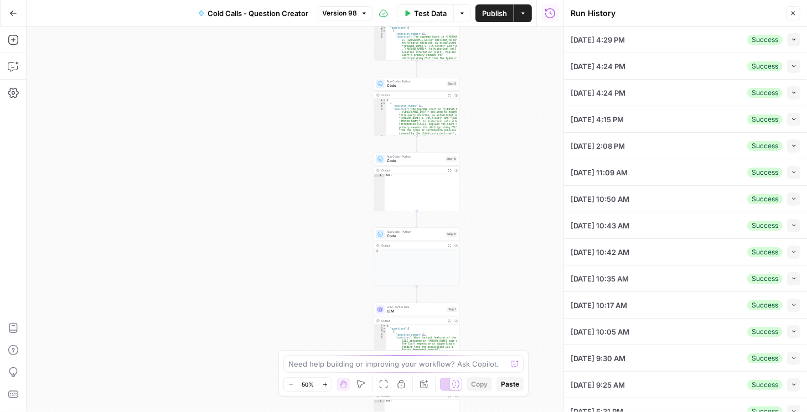
click at [791, 37] on icon "button" at bounding box center [794, 40] width 6 height 6
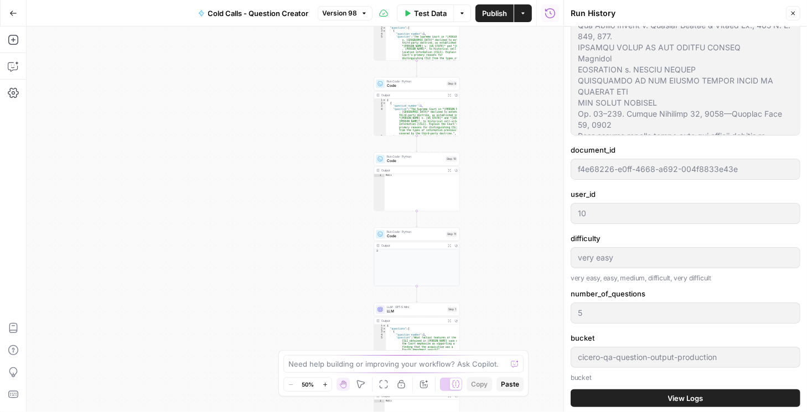
scroll to position [189, 0]
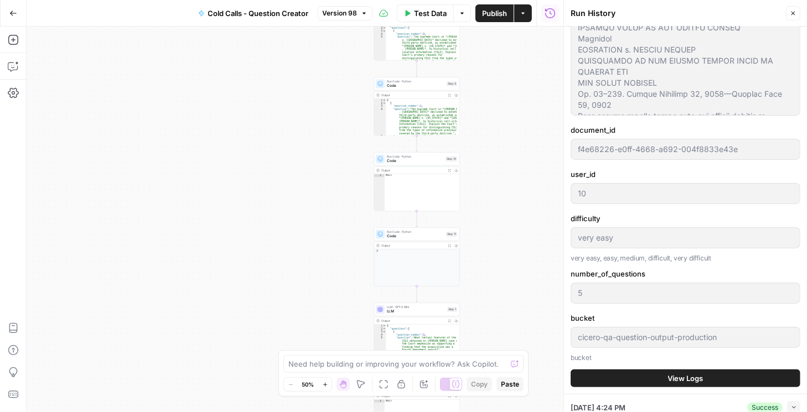
click at [636, 378] on button "View Logs" at bounding box center [685, 379] width 230 height 18
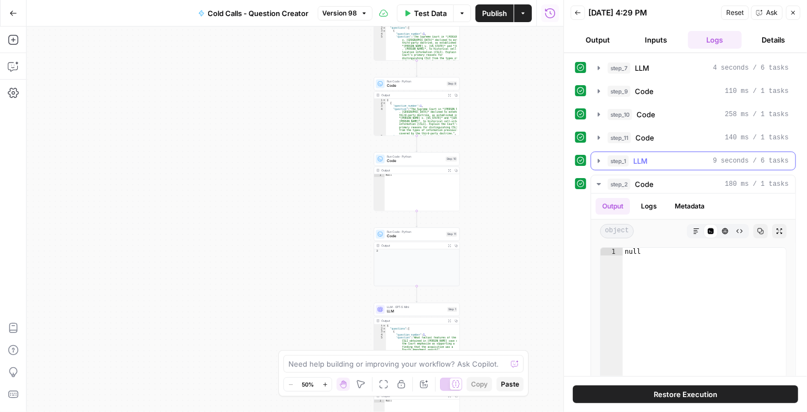
click at [600, 162] on icon "button" at bounding box center [598, 161] width 9 height 9
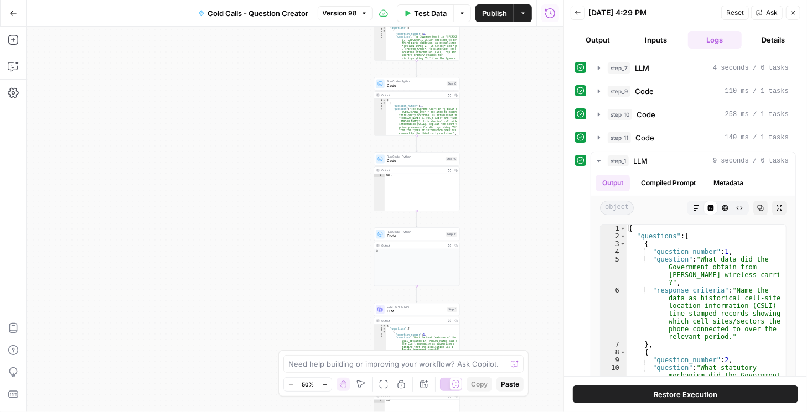
click at [581, 10] on button "Back" at bounding box center [577, 13] width 14 height 14
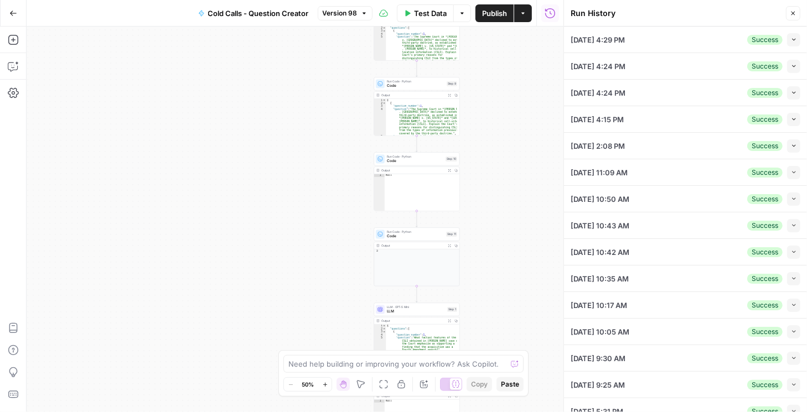
click at [788, 62] on button "Collapse" at bounding box center [793, 66] width 13 height 13
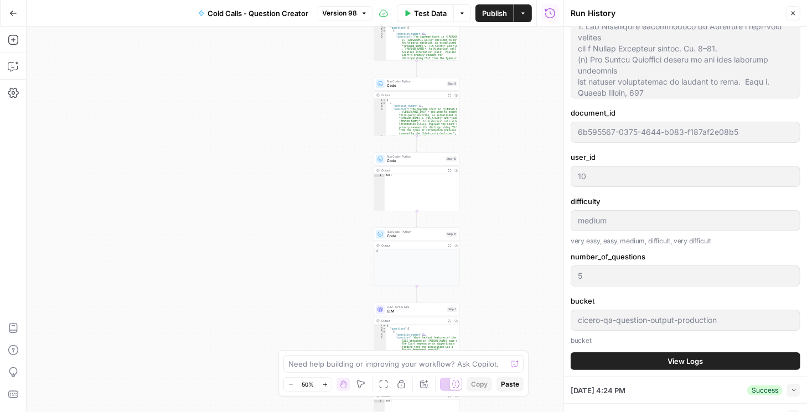
scroll to position [284, 0]
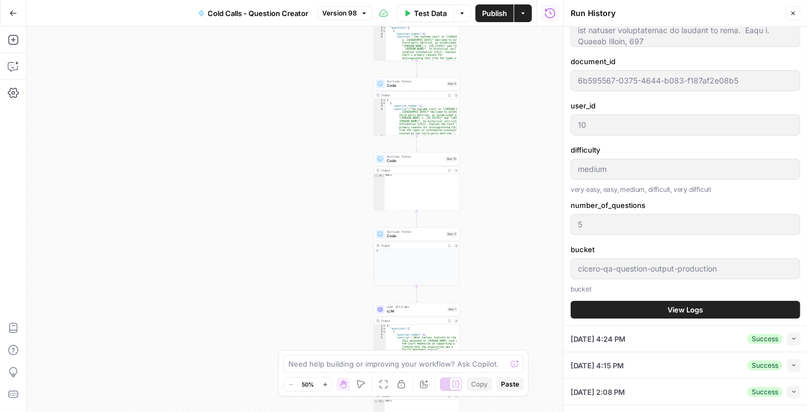
click at [720, 311] on button "View Logs" at bounding box center [685, 310] width 230 height 18
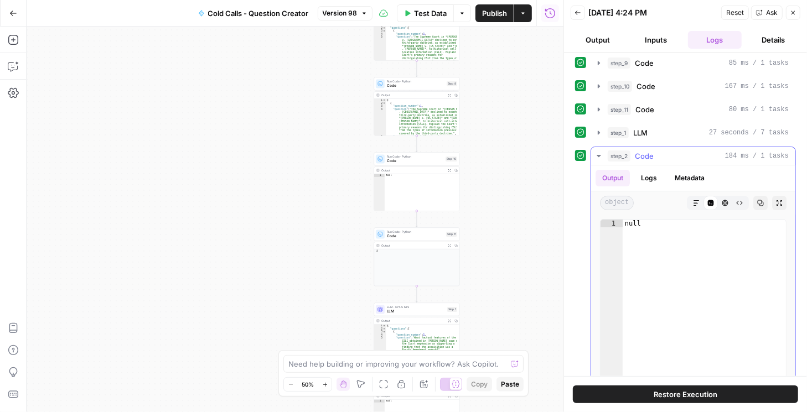
scroll to position [97, 0]
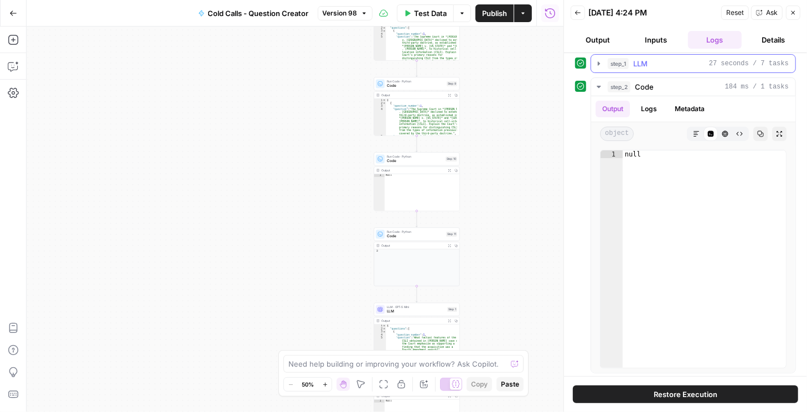
click at [595, 64] on icon "button" at bounding box center [598, 63] width 9 height 9
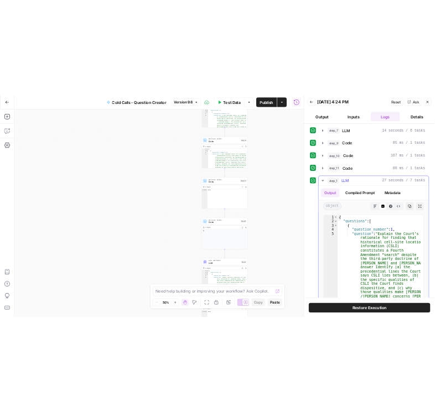
scroll to position [0, 0]
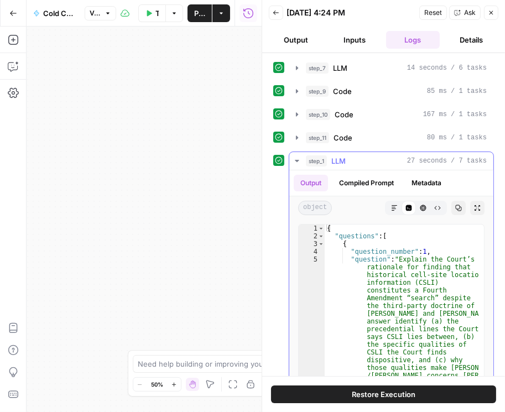
click at [298, 159] on icon "button" at bounding box center [297, 161] width 9 height 9
